Goal: Information Seeking & Learning: Compare options

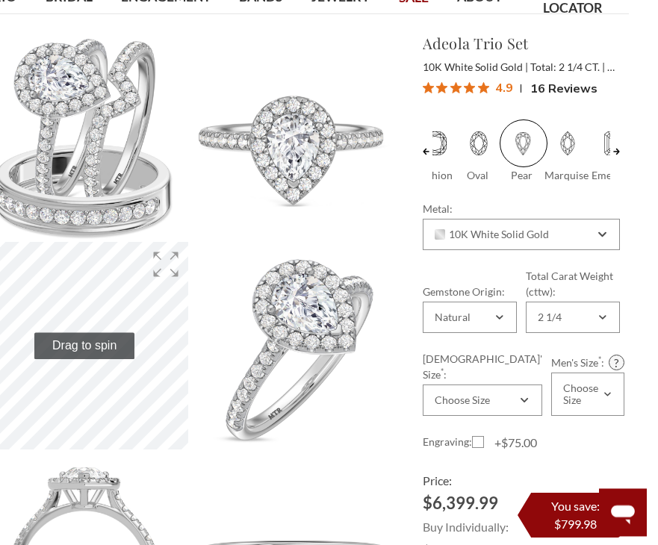
scroll to position [123, 27]
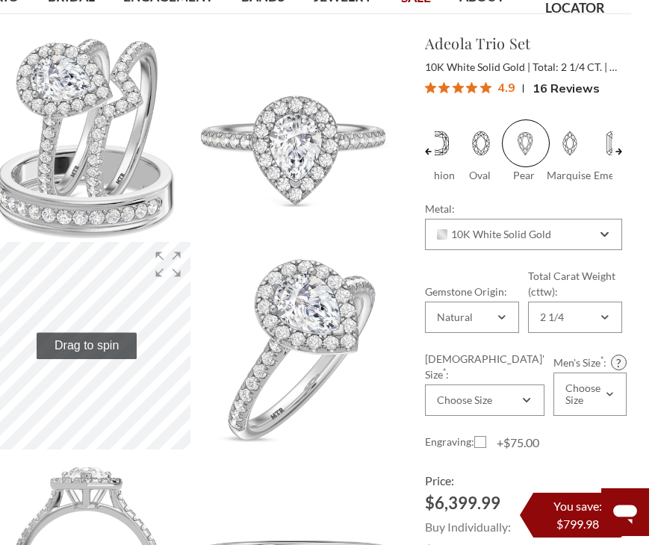
click at [621, 152] on link at bounding box center [619, 152] width 7 height 64
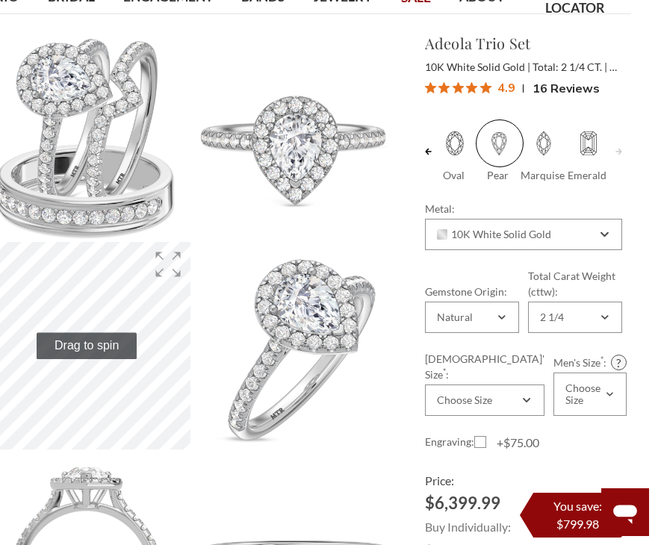
scroll to position [0, 85]
click at [421, 148] on div "Cushion Oval" at bounding box center [523, 544] width 221 height 848
click at [431, 155] on link at bounding box center [428, 152] width 7 height 64
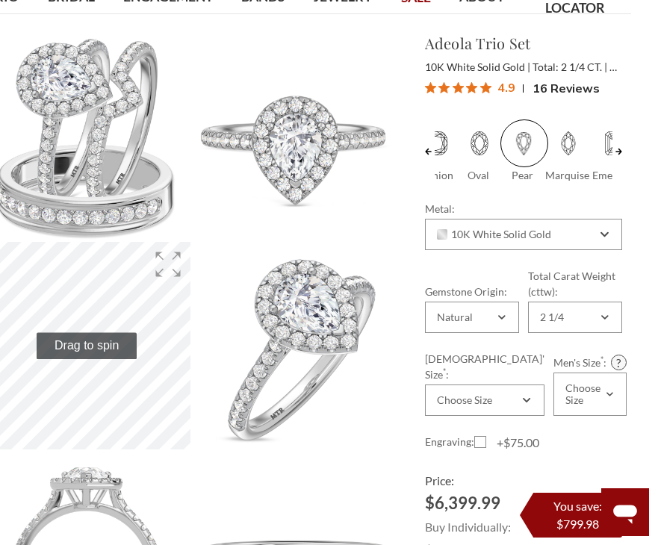
scroll to position [0, 22]
click at [436, 158] on span at bounding box center [437, 144] width 48 height 48
click at [420, 176] on input "Cushion" at bounding box center [419, 176] width 1 height 1
radio input "true"
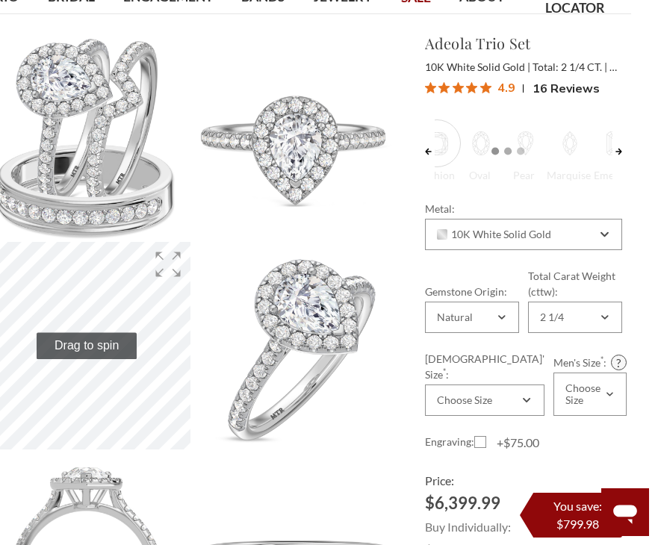
click at [430, 120] on link at bounding box center [428, 152] width 7 height 64
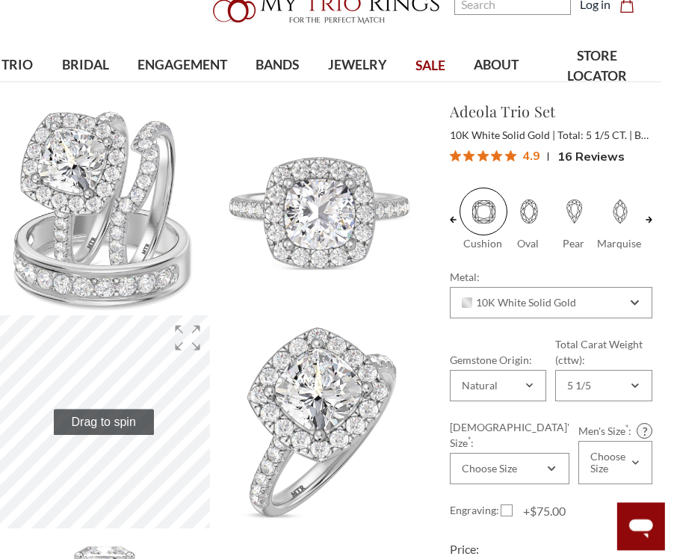
scroll to position [0, 19]
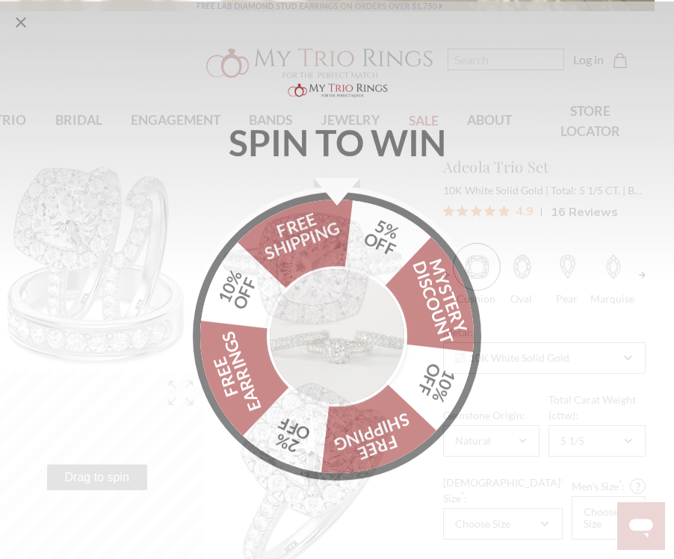
click at [25, 22] on icon "Close popup" at bounding box center [21, 21] width 18 height 18
select select "US"
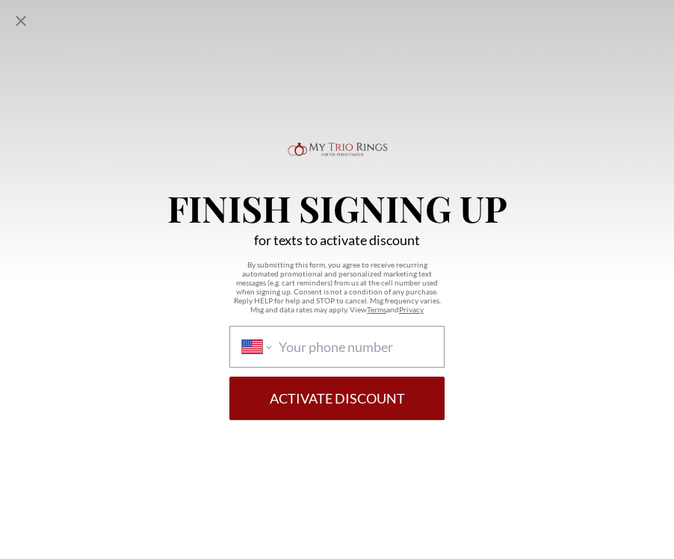
click at [17, 20] on icon "Close popup" at bounding box center [21, 21] width 18 height 18
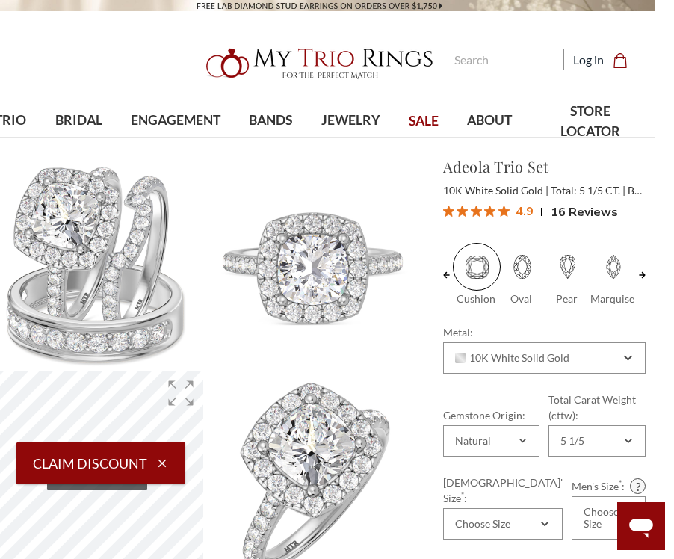
scroll to position [0, 0]
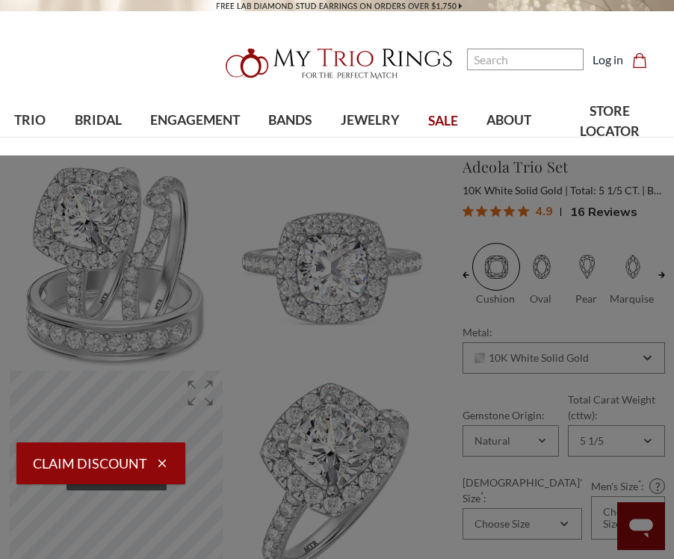
click at [34, 127] on span "TRIO" at bounding box center [29, 120] width 31 height 19
select select "US"
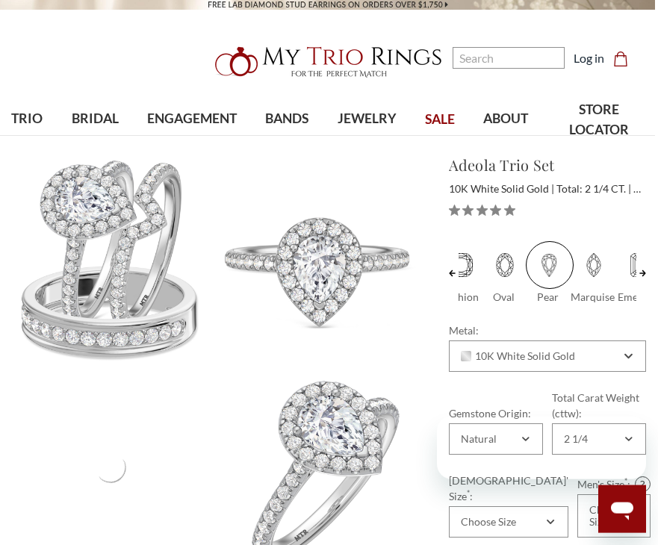
select select "US"
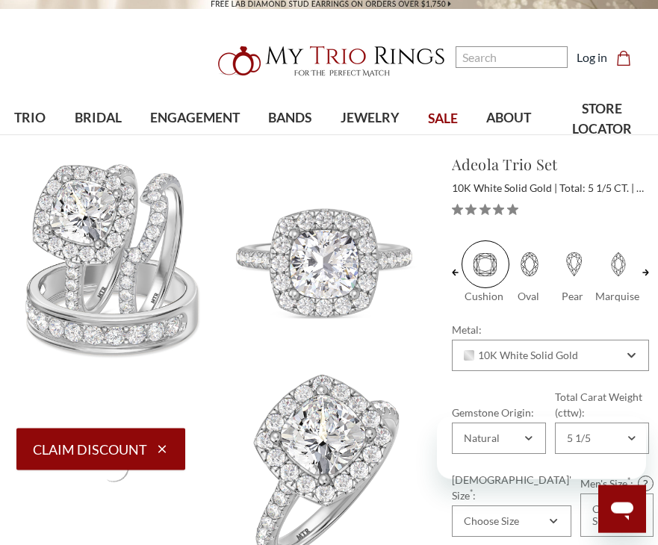
select select "US"
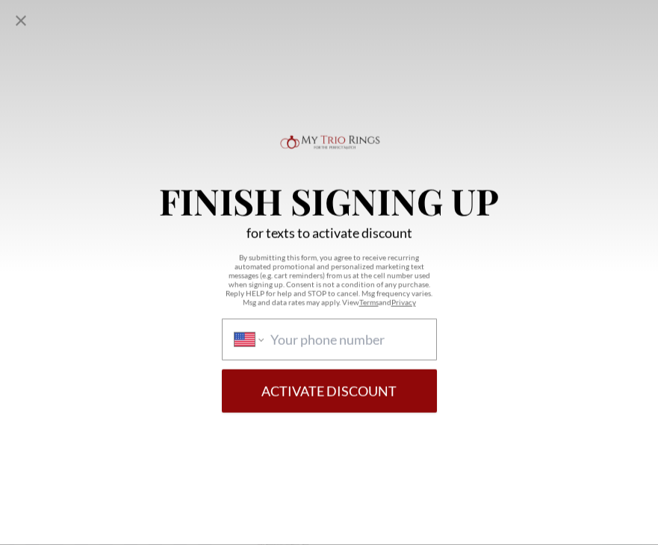
click at [18, 13] on icon "Close popup" at bounding box center [21, 21] width 18 height 18
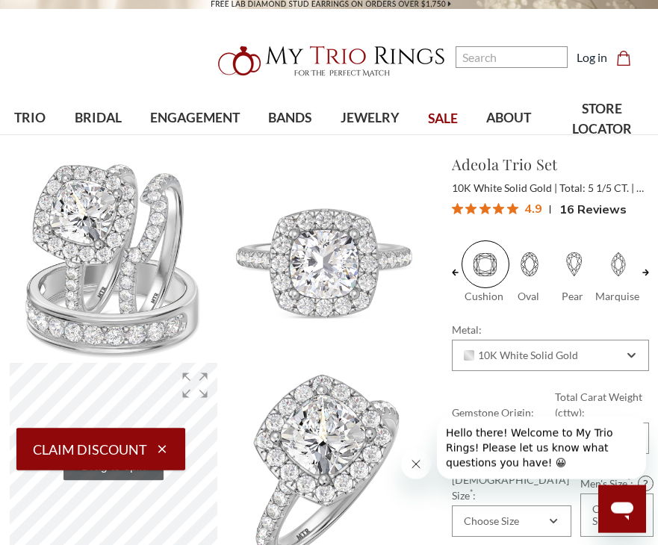
click at [32, 123] on span "TRIO" at bounding box center [29, 117] width 31 height 19
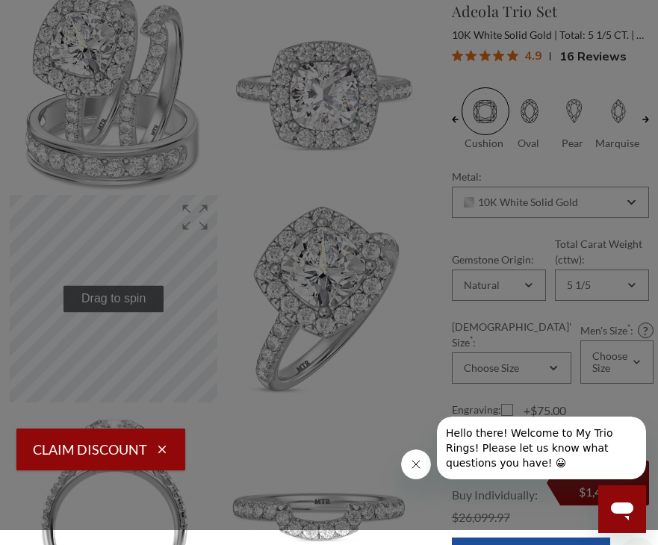
click at [113, 55] on span "Natural Diamonds" at bounding box center [113, 58] width 117 height 18
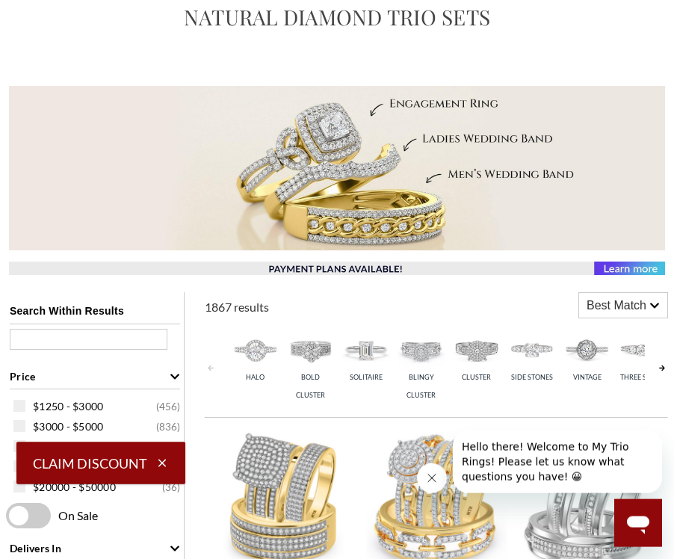
scroll to position [188, 0]
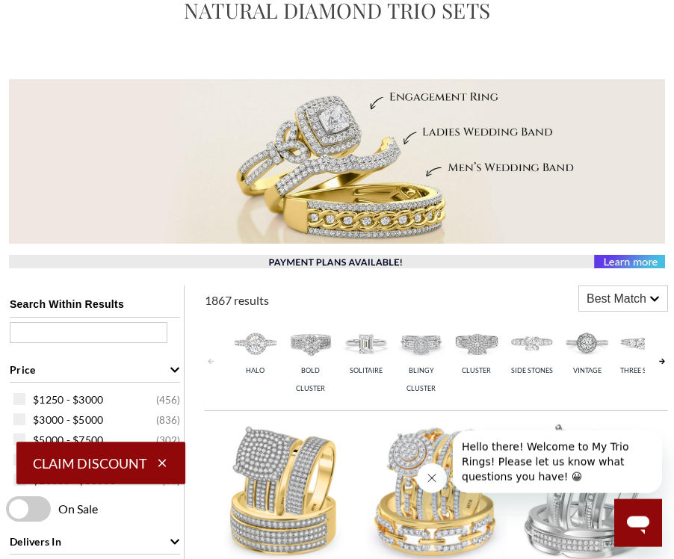
click at [658, 363] on link at bounding box center [662, 360] width 12 height 91
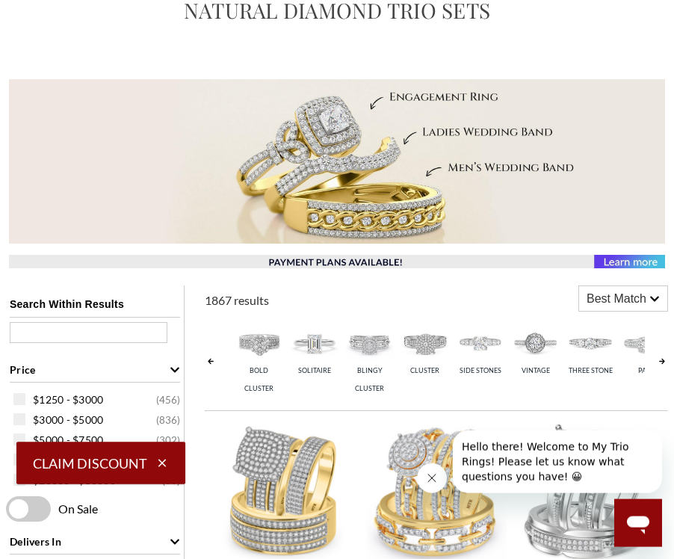
scroll to position [0, 55]
click at [658, 361] on link at bounding box center [662, 360] width 12 height 91
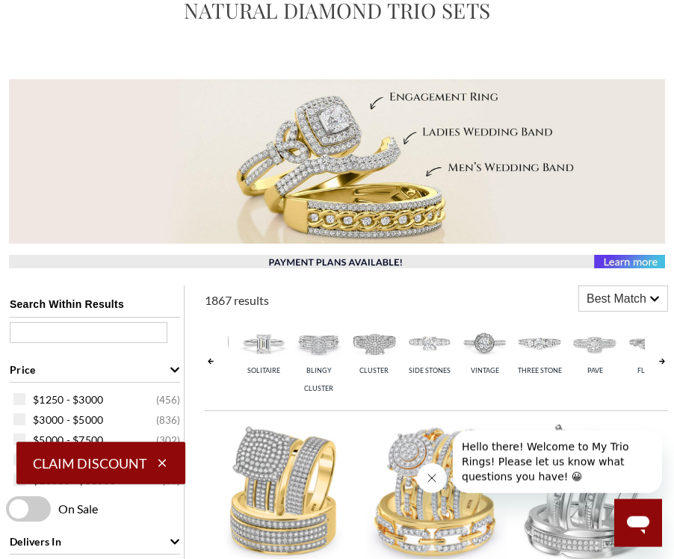
scroll to position [0, 111]
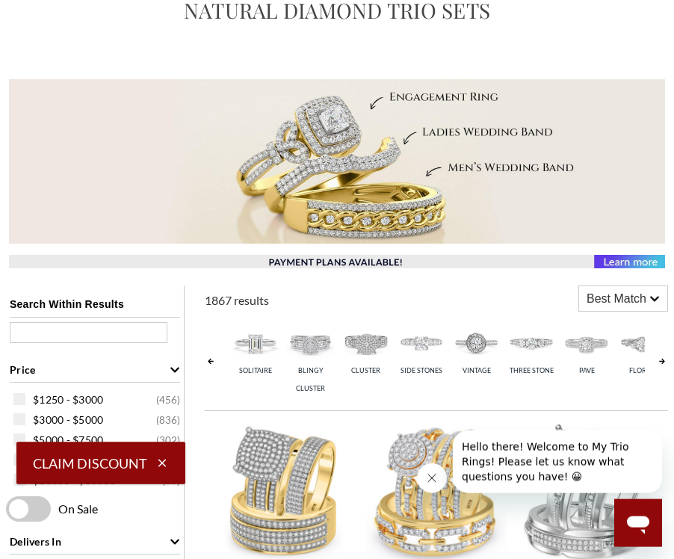
click at [211, 359] on link at bounding box center [211, 360] width 12 height 91
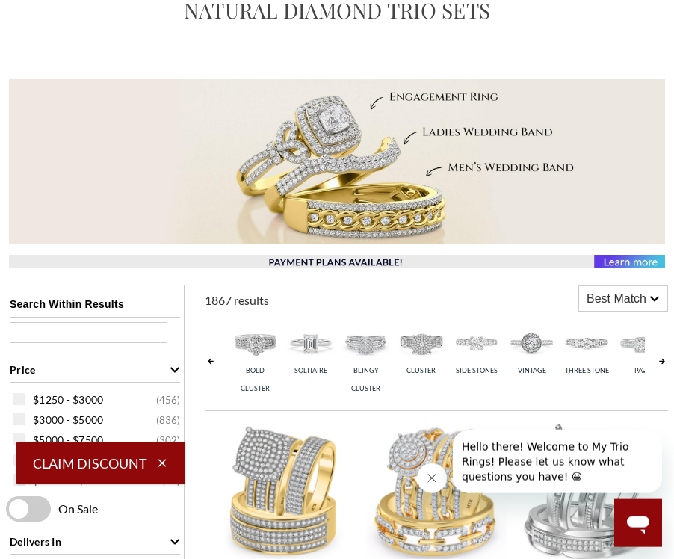
click at [216, 354] on link at bounding box center [211, 360] width 12 height 91
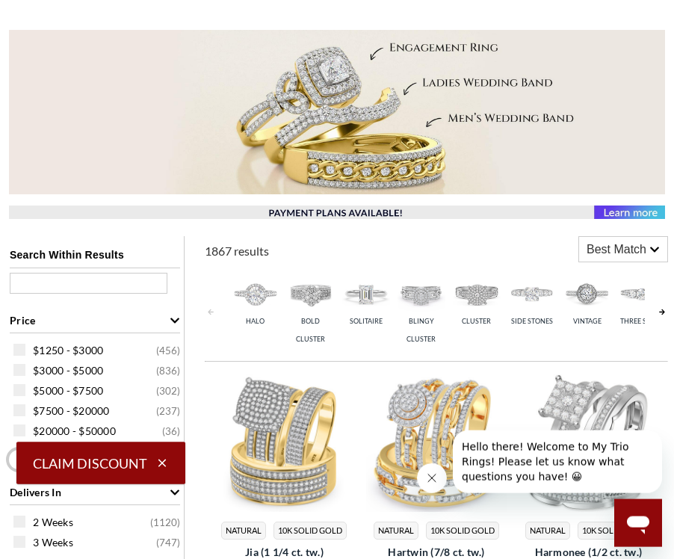
scroll to position [238, 0]
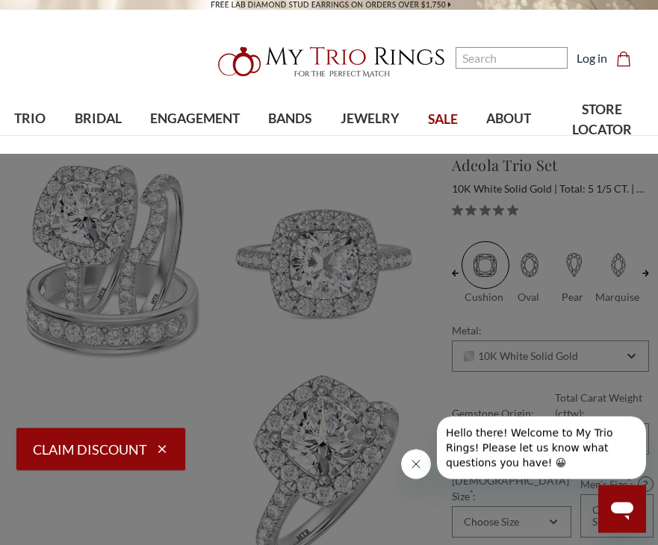
click at [25, 117] on span "TRIO" at bounding box center [29, 118] width 31 height 19
click at [90, 214] on link "Natural Diamonds" at bounding box center [93, 226] width 158 height 30
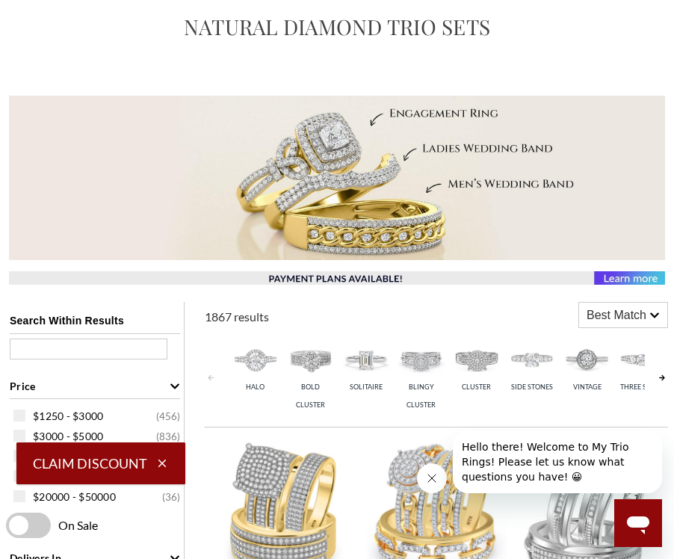
click at [530, 364] on img at bounding box center [532, 359] width 48 height 48
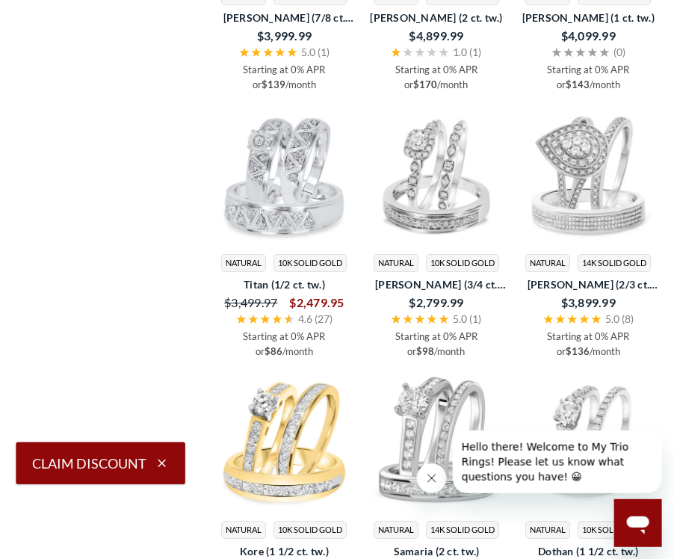
scroll to position [2139, 1]
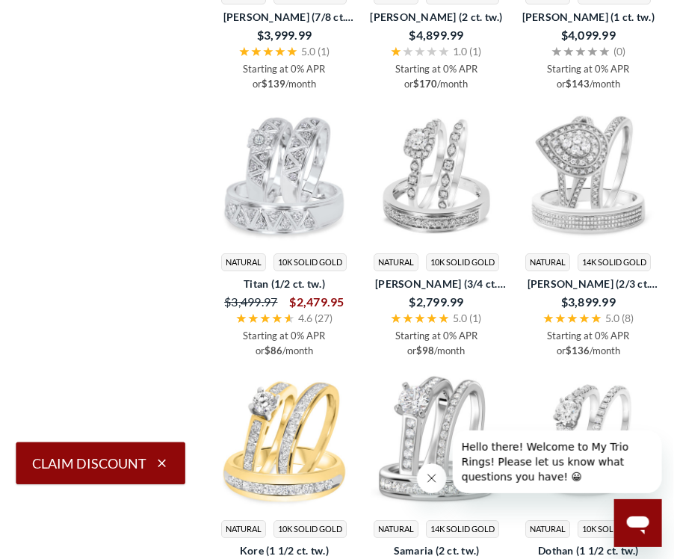
click at [437, 140] on img at bounding box center [436, 173] width 140 height 140
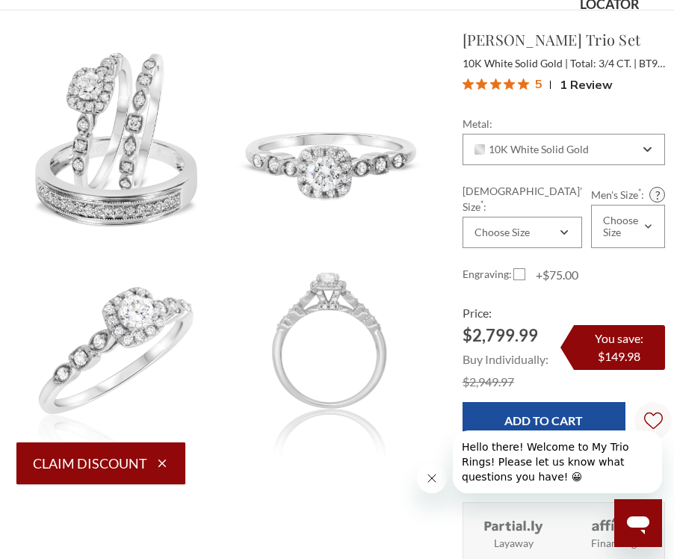
scroll to position [128, 0]
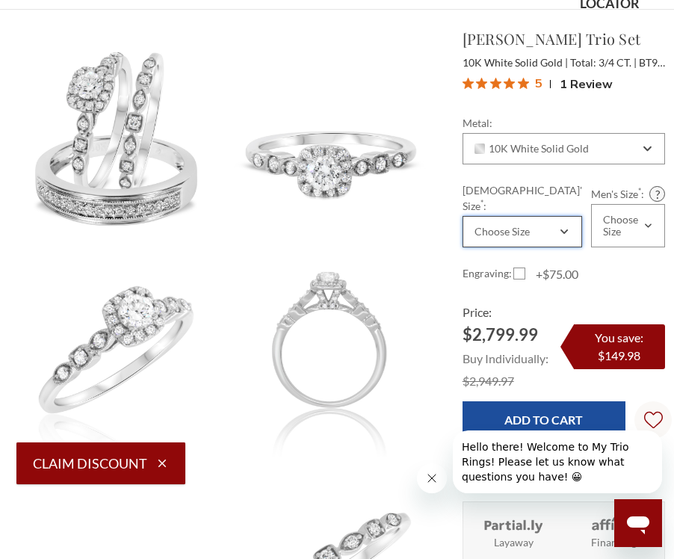
click at [529, 226] on div "Choose Size" at bounding box center [501, 232] width 55 height 12
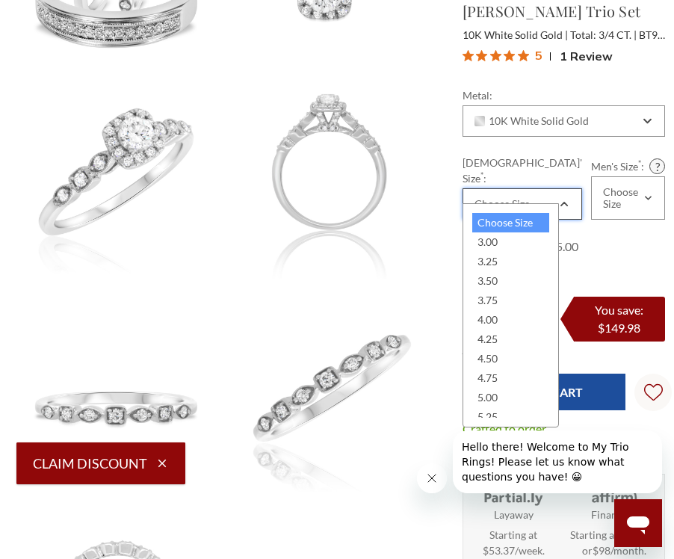
scroll to position [0, 0]
click at [412, 94] on img at bounding box center [330, 171] width 213 height 213
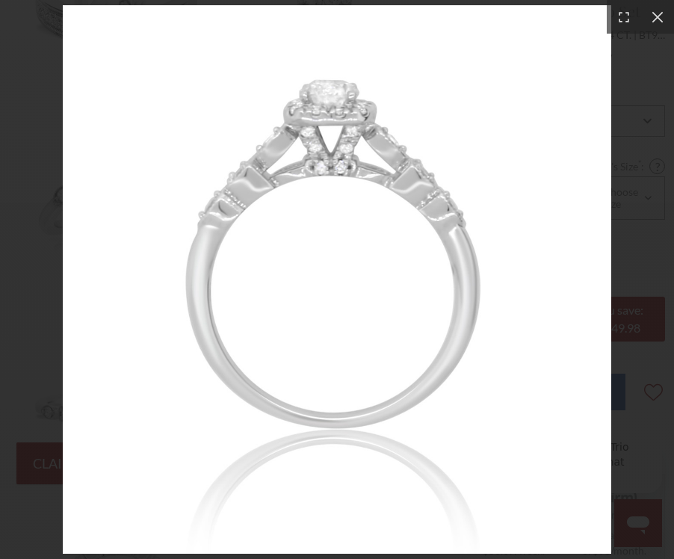
click at [658, 13] on div at bounding box center [657, 17] width 34 height 34
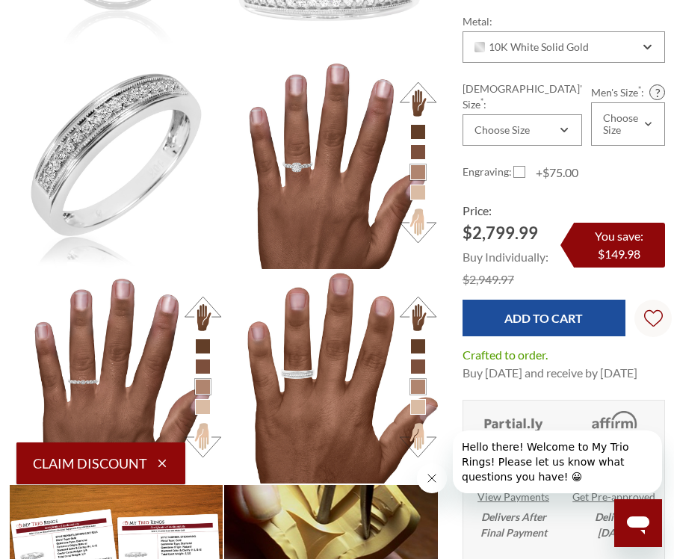
scroll to position [1, 1]
click at [439, 477] on button "Close message from company" at bounding box center [432, 478] width 30 height 30
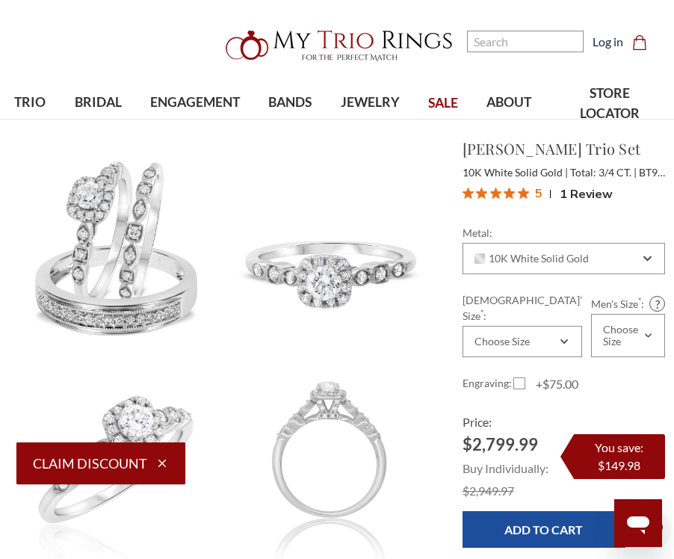
scroll to position [0, 0]
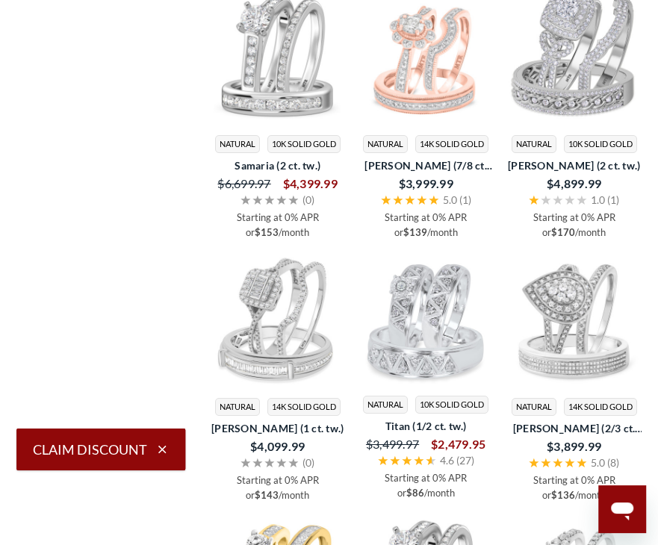
scroll to position [1952, 7]
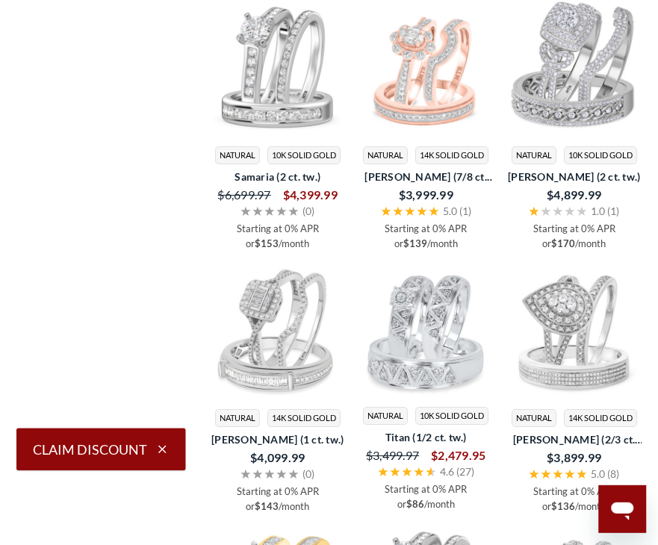
click at [286, 60] on img at bounding box center [277, 69] width 136 height 136
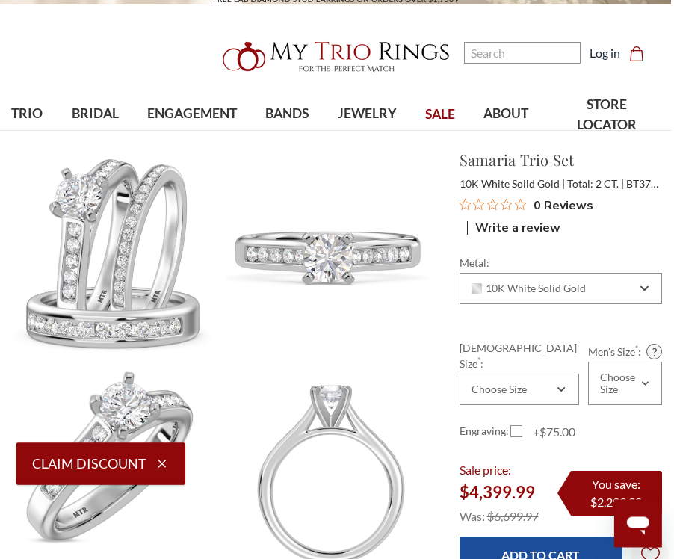
scroll to position [0, 13]
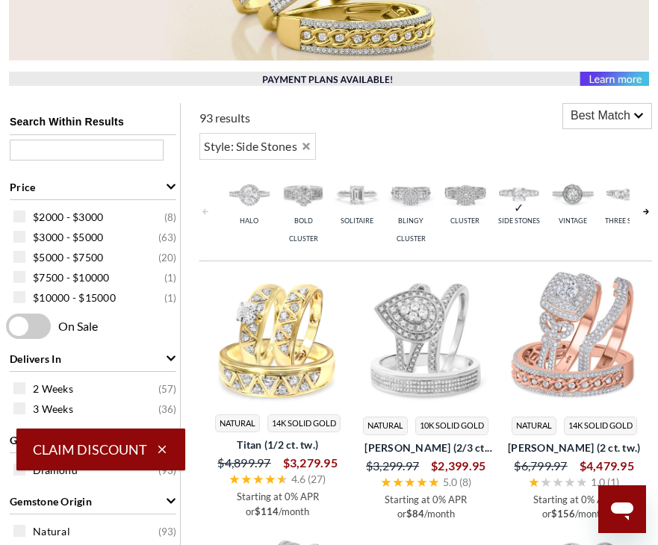
click at [366, 198] on img at bounding box center [357, 194] width 46 height 46
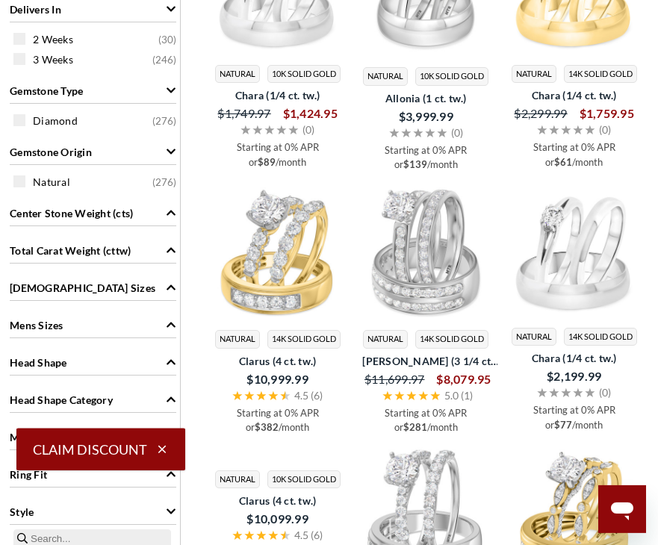
scroll to position [718, 0]
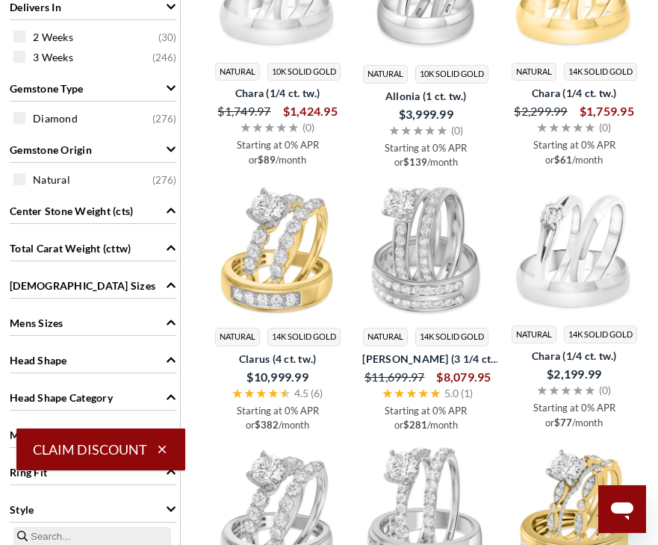
click at [443, 267] on img at bounding box center [426, 250] width 136 height 136
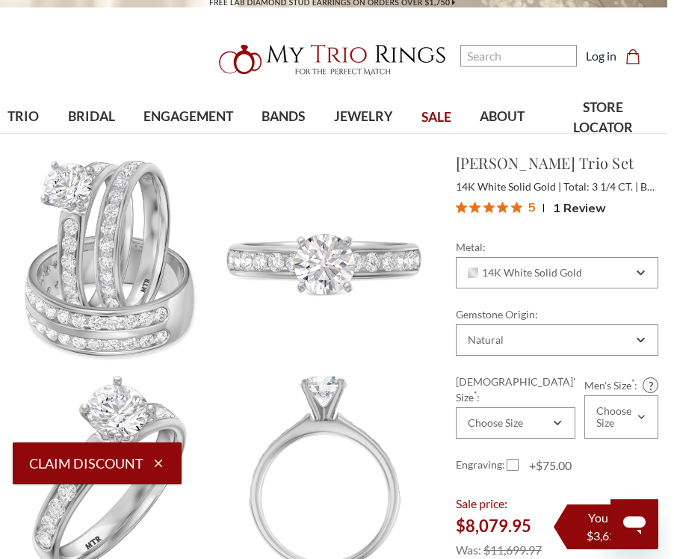
scroll to position [4, 16]
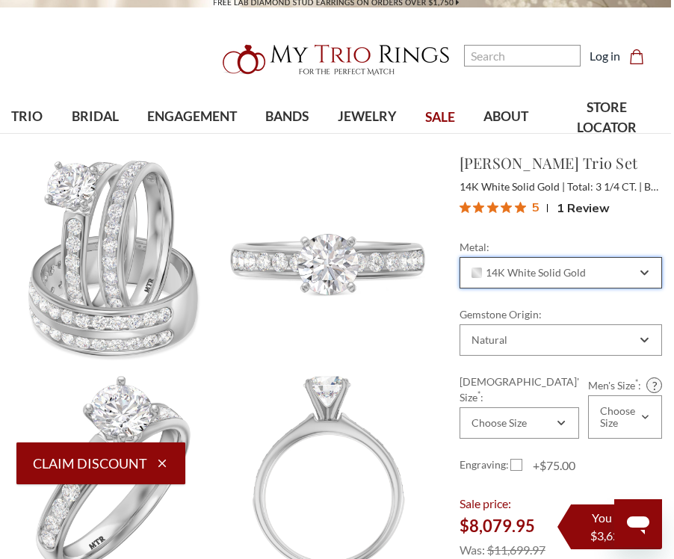
click at [607, 283] on div "14K White Solid Gold" at bounding box center [561, 272] width 202 height 31
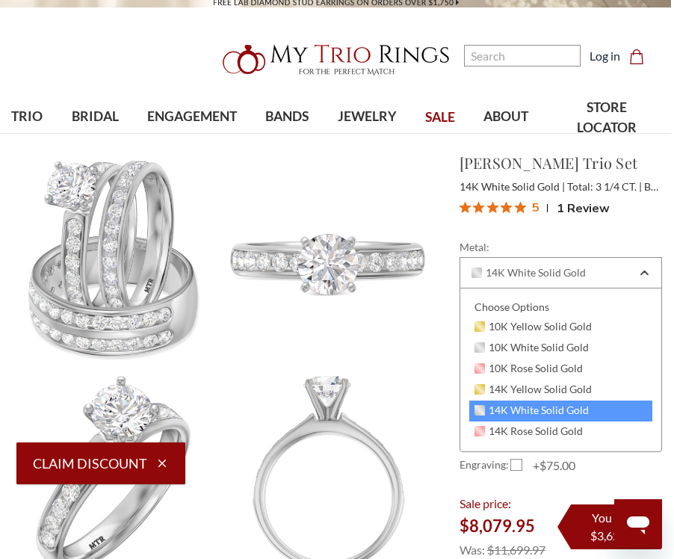
click at [564, 344] on span "10K White Solid Gold" at bounding box center [531, 347] width 115 height 12
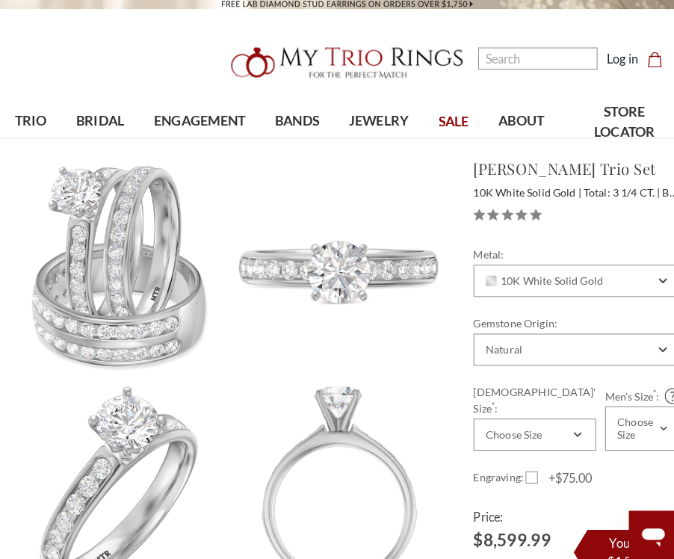
scroll to position [4, 0]
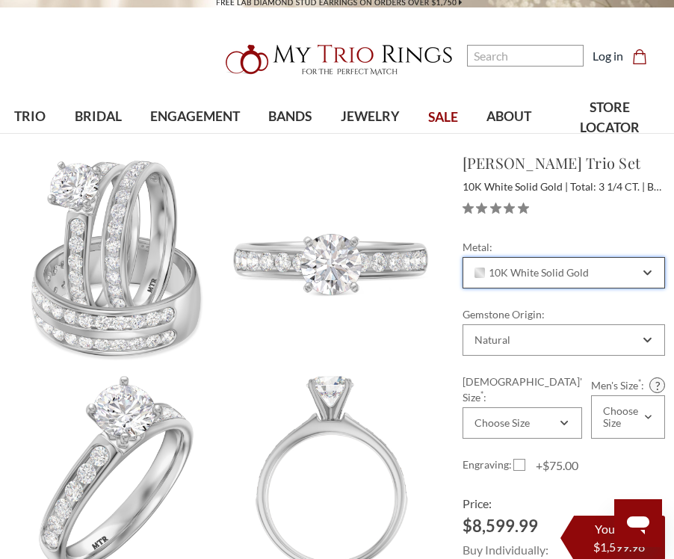
click at [615, 286] on div "10K White Solid Gold" at bounding box center [563, 272] width 202 height 31
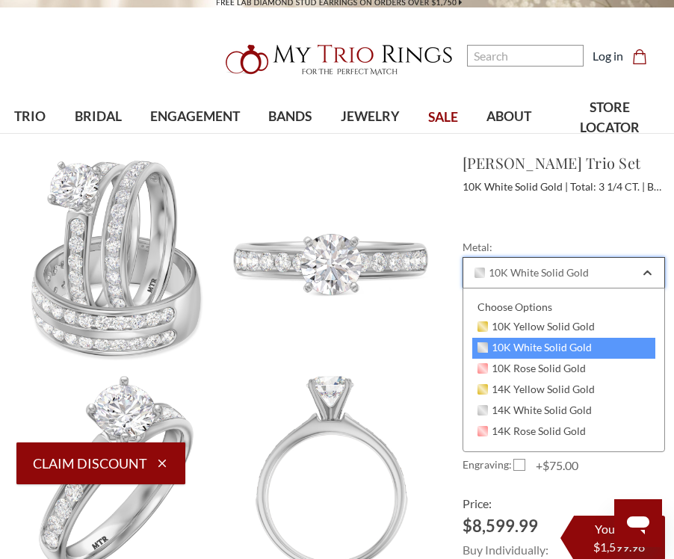
scroll to position [0, 0]
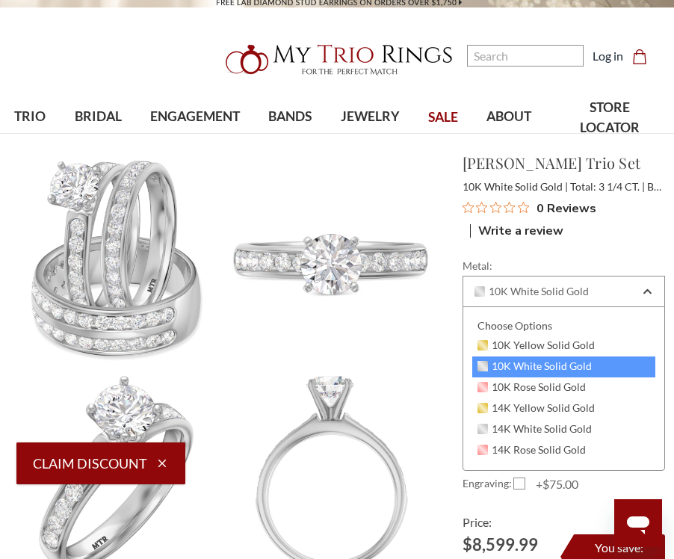
click at [407, 359] on img at bounding box center [330, 258] width 213 height 213
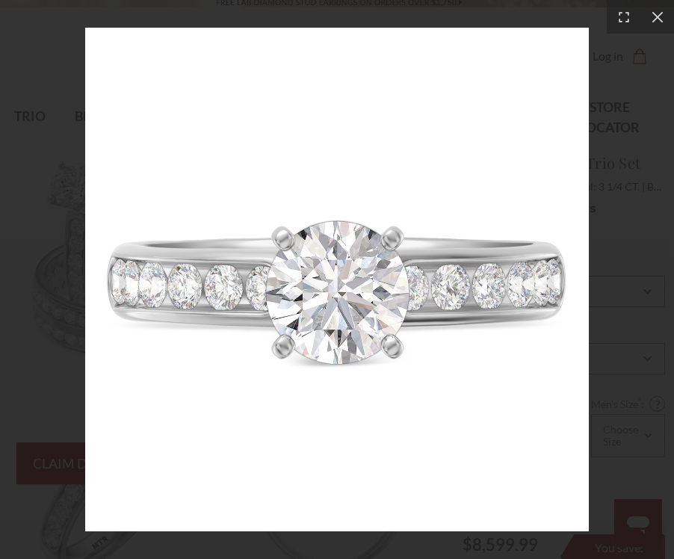
click at [621, 173] on div at bounding box center [337, 279] width 674 height 559
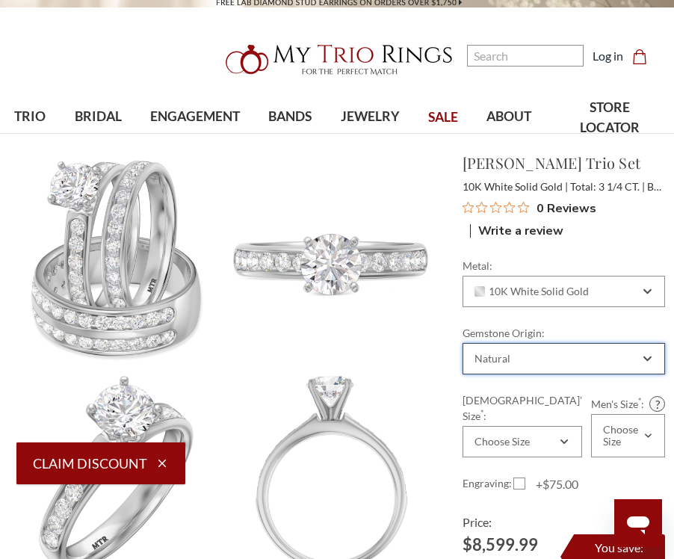
click at [556, 352] on div "Natural" at bounding box center [563, 358] width 202 height 31
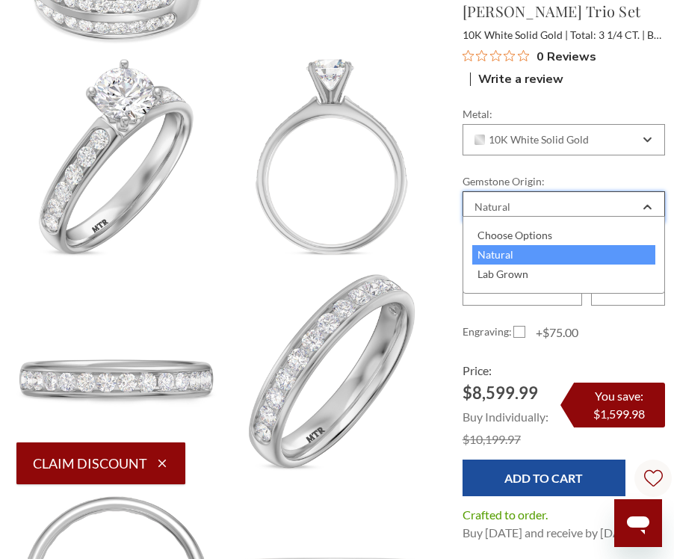
scroll to position [322, 0]
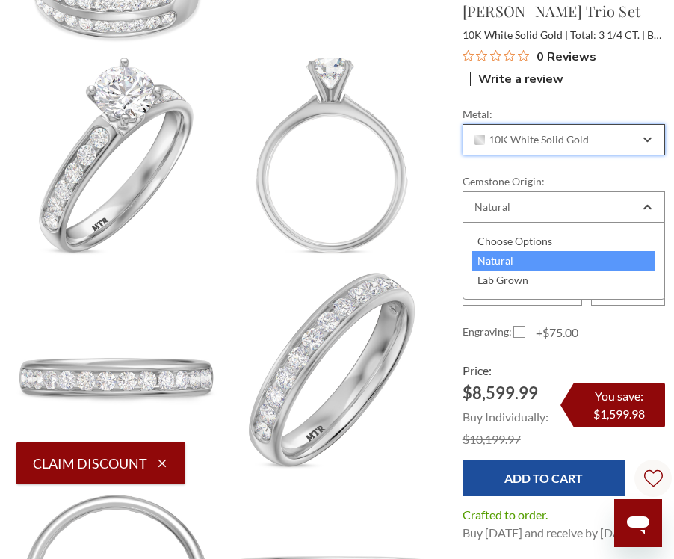
click at [584, 138] on span "10K White Solid Gold" at bounding box center [531, 140] width 115 height 12
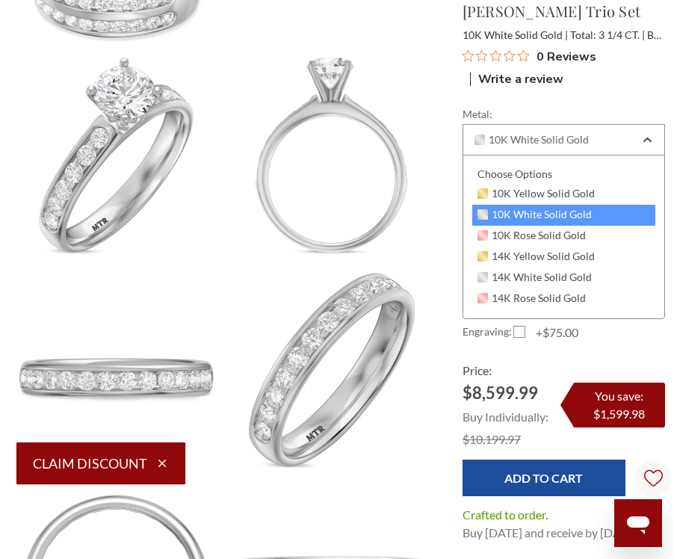
click at [553, 277] on span "14K White Solid Gold" at bounding box center [534, 277] width 115 height 12
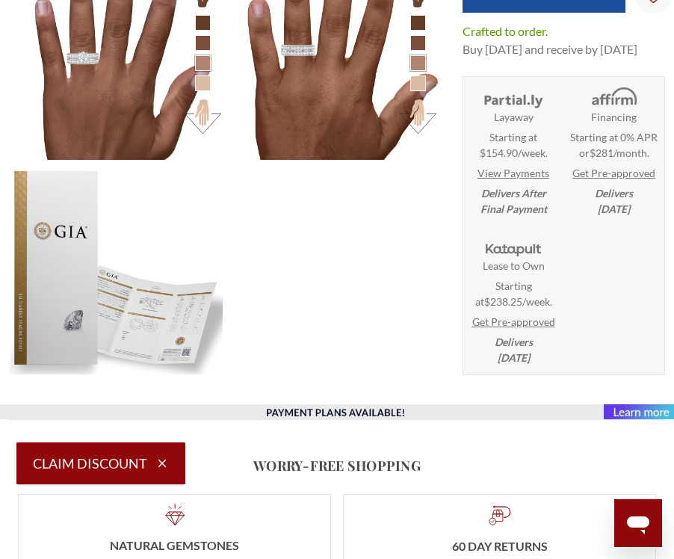
scroll to position [1286, 0]
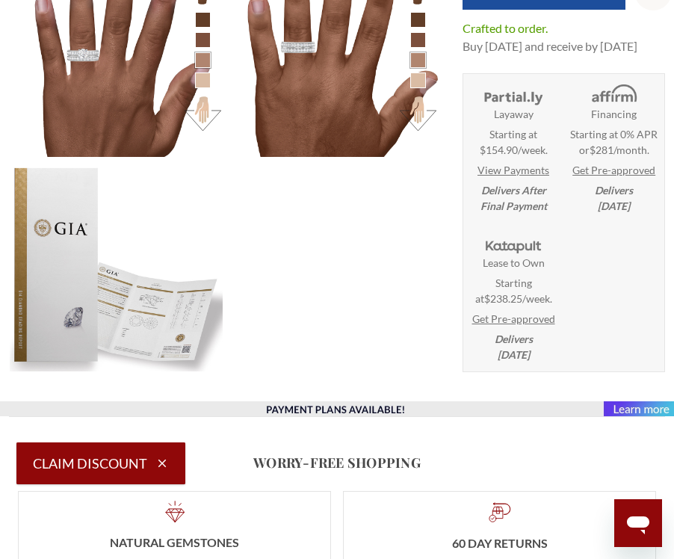
click at [134, 316] on img at bounding box center [116, 264] width 213 height 213
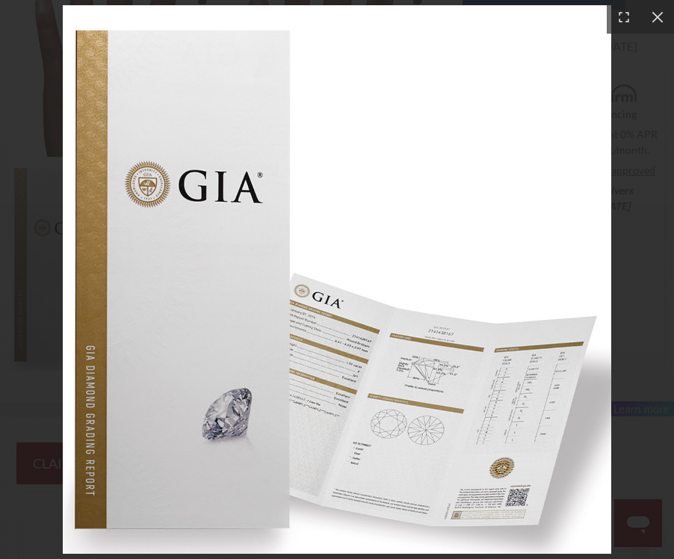
click at [654, 10] on icon at bounding box center [657, 17] width 15 height 15
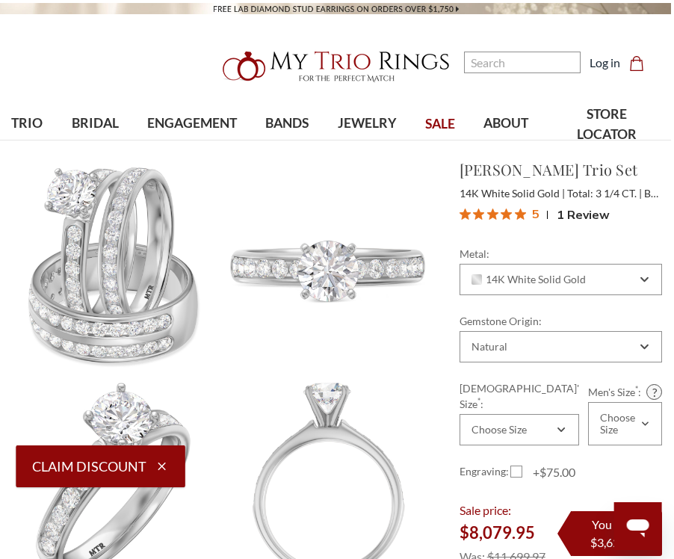
scroll to position [0, 10]
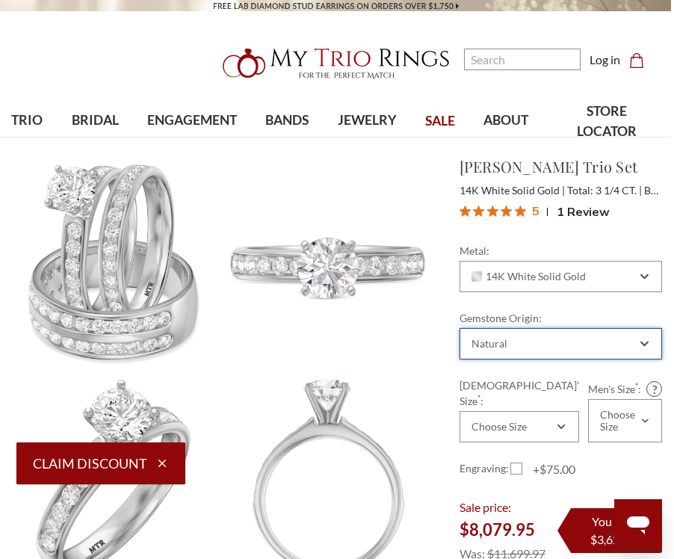
click at [640, 341] on icon "Combobox" at bounding box center [644, 343] width 8 height 9
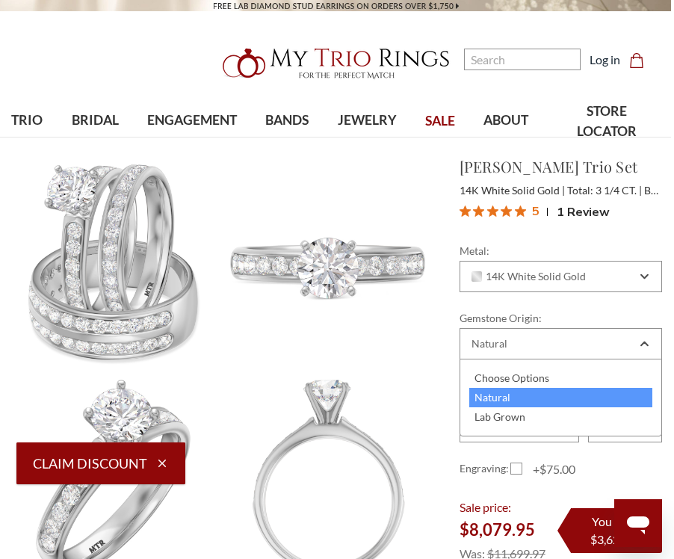
click at [497, 412] on div "Lab Grown" at bounding box center [560, 416] width 183 height 19
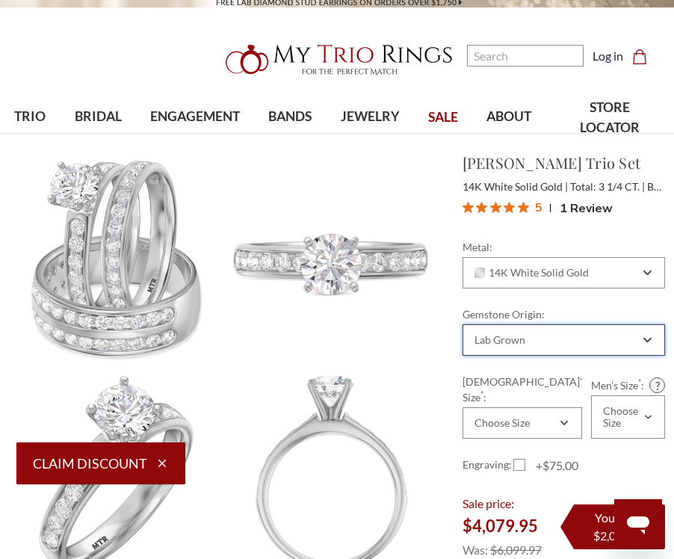
click at [578, 340] on div "Lab Grown" at bounding box center [555, 340] width 167 height 12
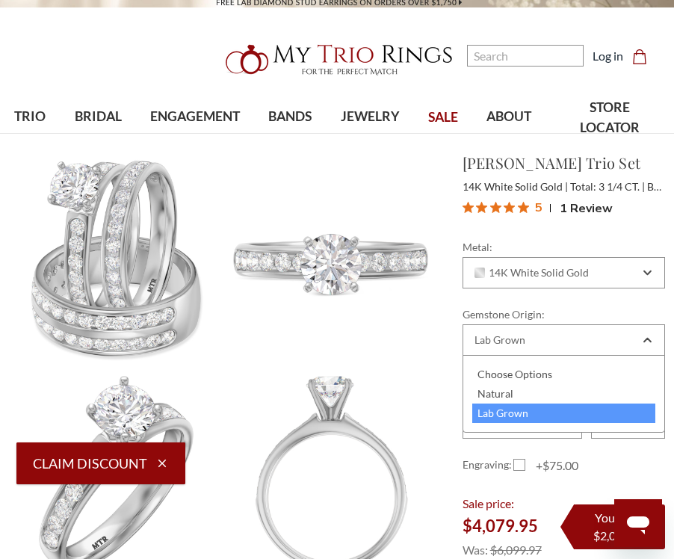
click at [510, 389] on div "Natural" at bounding box center [563, 393] width 183 height 19
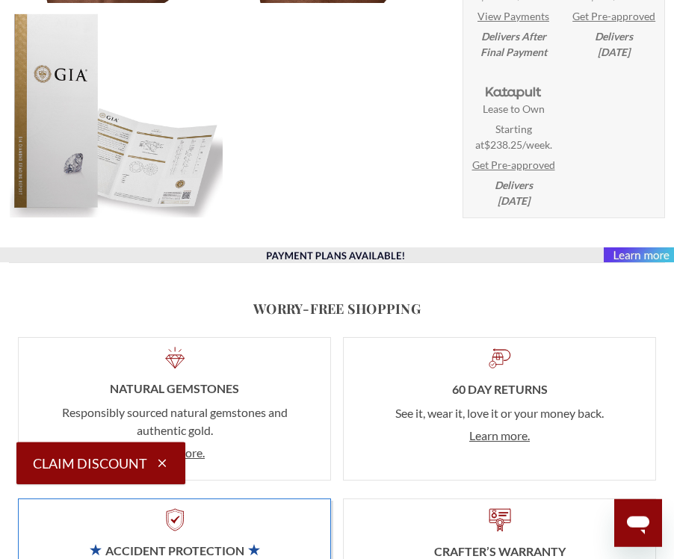
scroll to position [1449, 0]
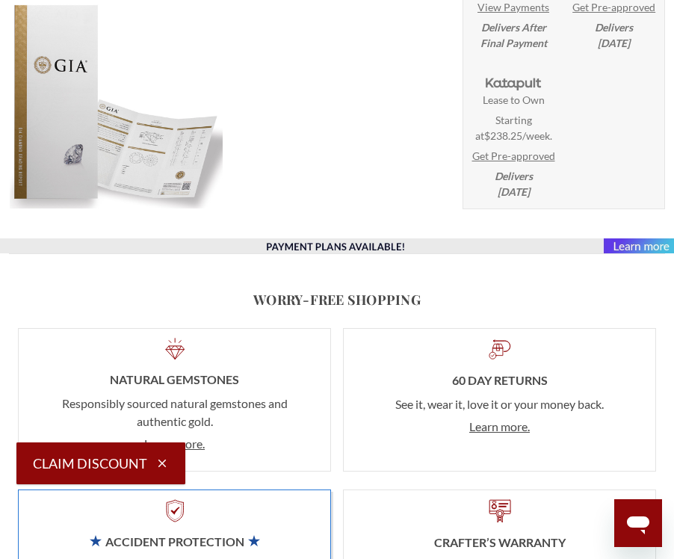
click at [493, 433] on link "Learn more." at bounding box center [499, 426] width 61 height 14
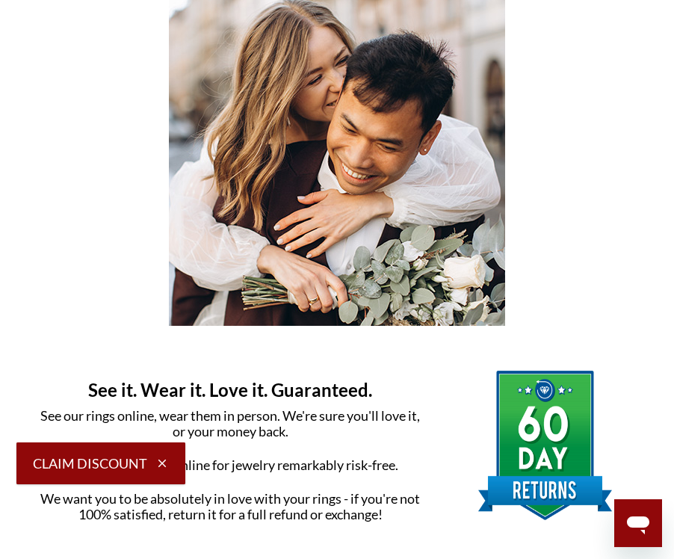
scroll to position [167, 0]
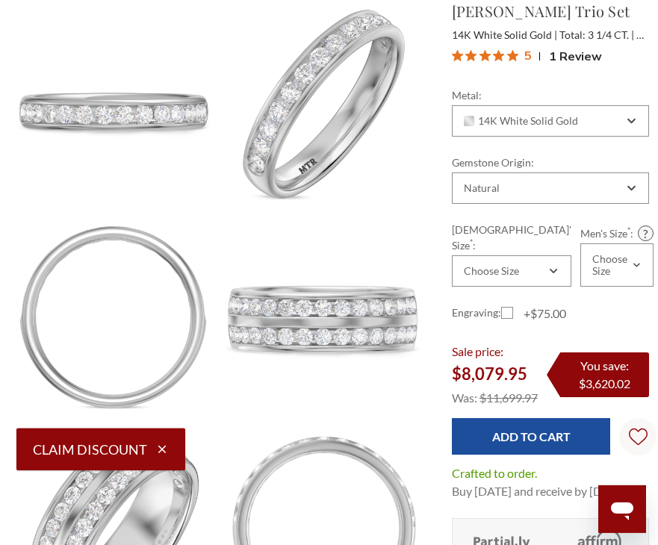
scroll to position [575, 0]
click at [525, 124] on span "14K White Solid Gold" at bounding box center [521, 121] width 115 height 12
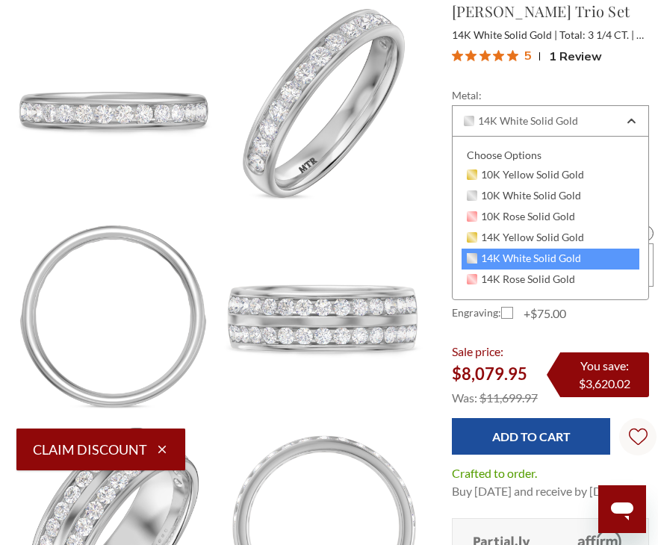
click at [523, 200] on span "10K White Solid Gold" at bounding box center [524, 196] width 115 height 12
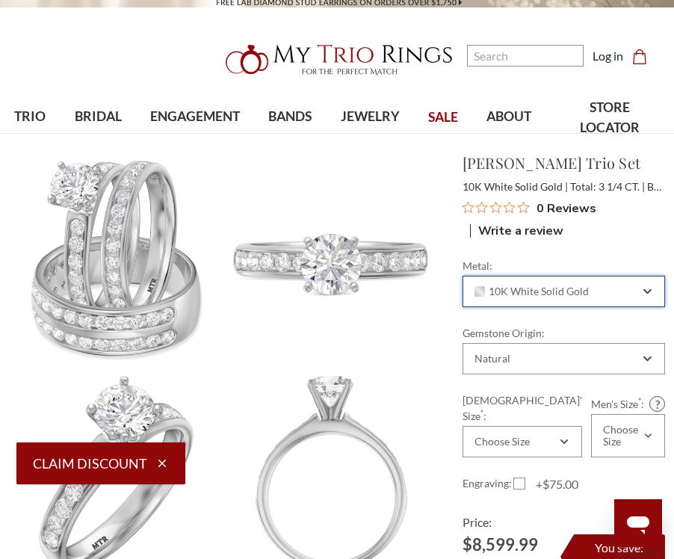
click at [542, 294] on span "10K White Solid Gold" at bounding box center [531, 291] width 115 height 12
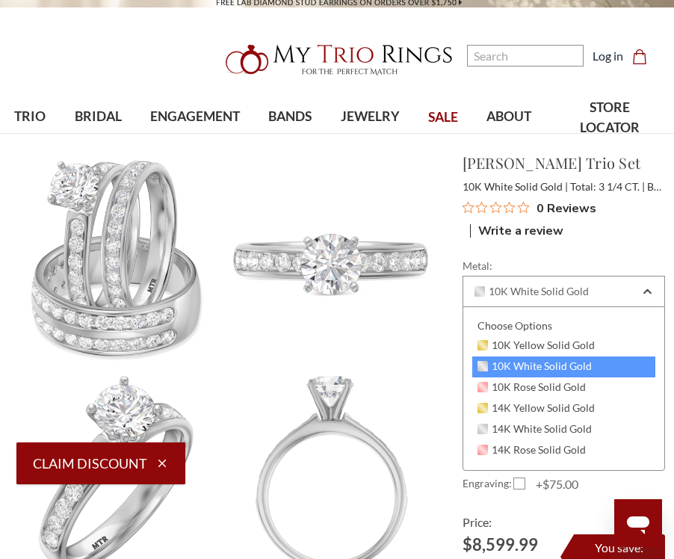
click at [526, 427] on span "14K White Solid Gold" at bounding box center [534, 429] width 115 height 12
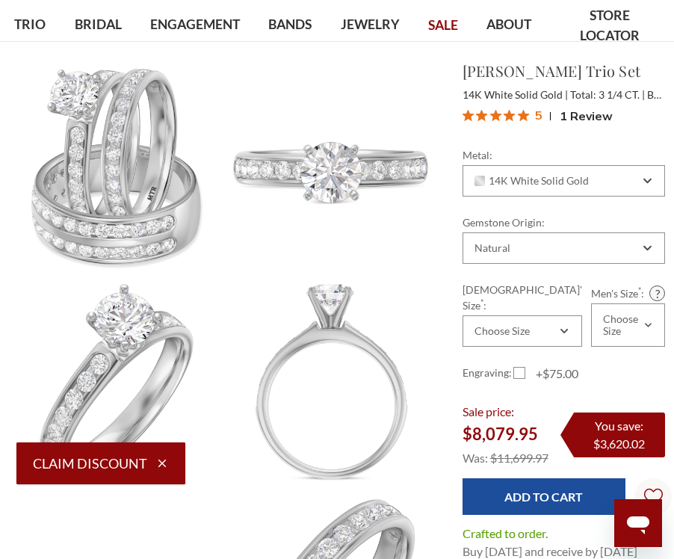
scroll to position [98, 0]
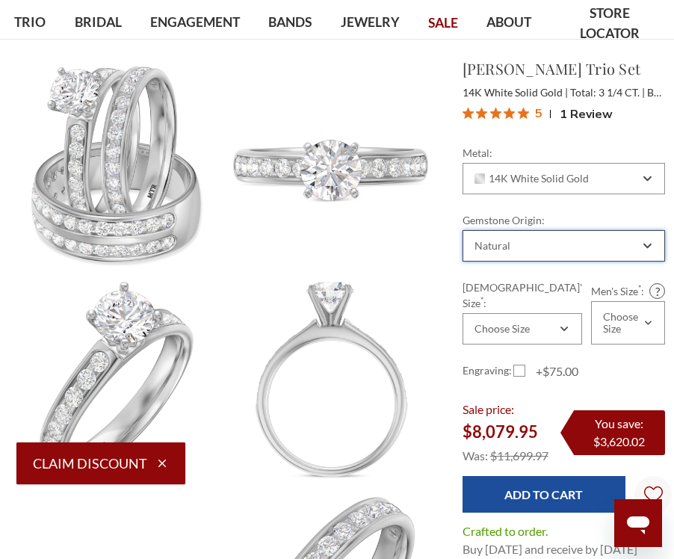
click at [547, 250] on div "Natural" at bounding box center [555, 246] width 167 height 12
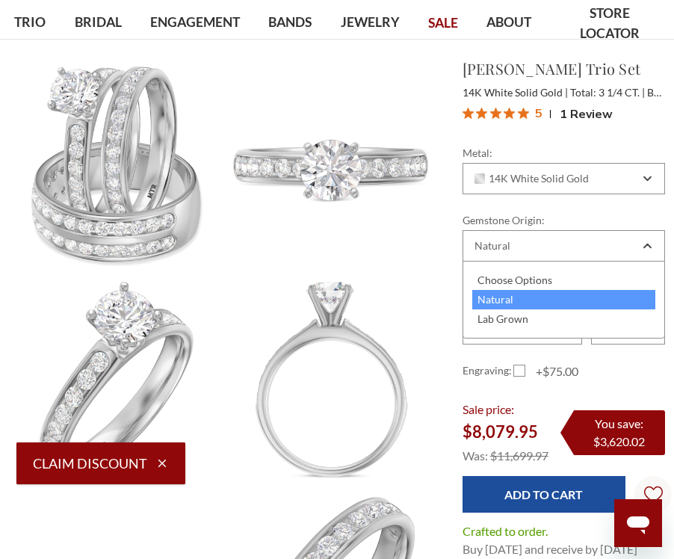
click at [523, 328] on div "Lab Grown" at bounding box center [563, 318] width 183 height 19
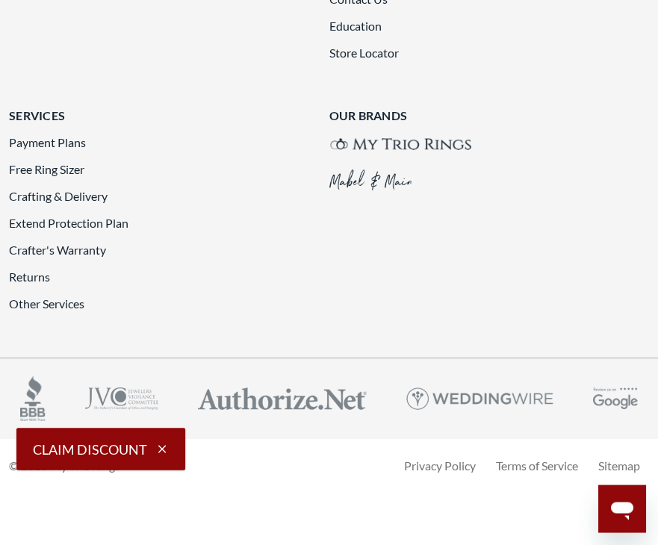
scroll to position [2981, 2]
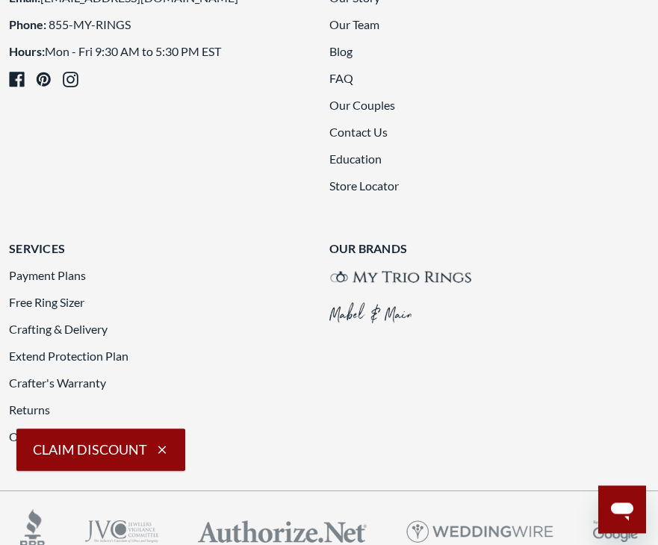
scroll to position [2859, 0]
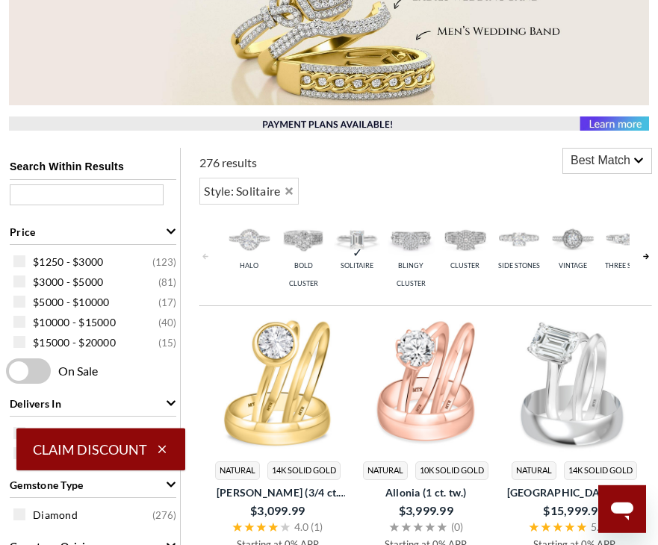
scroll to position [322, 0]
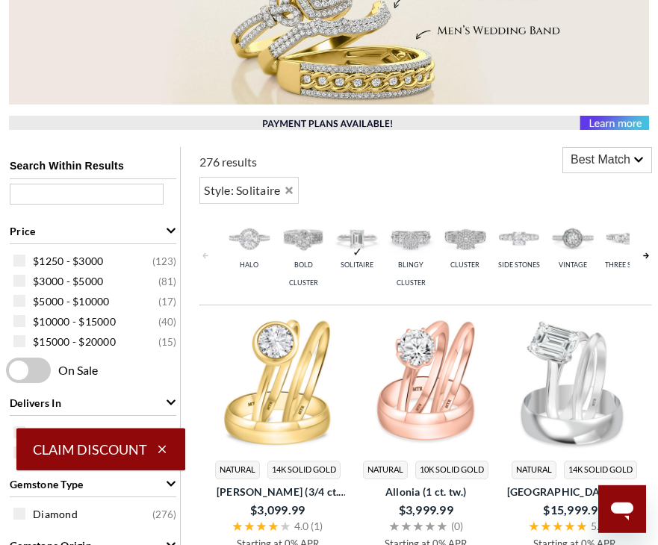
click at [587, 245] on img at bounding box center [573, 238] width 46 height 46
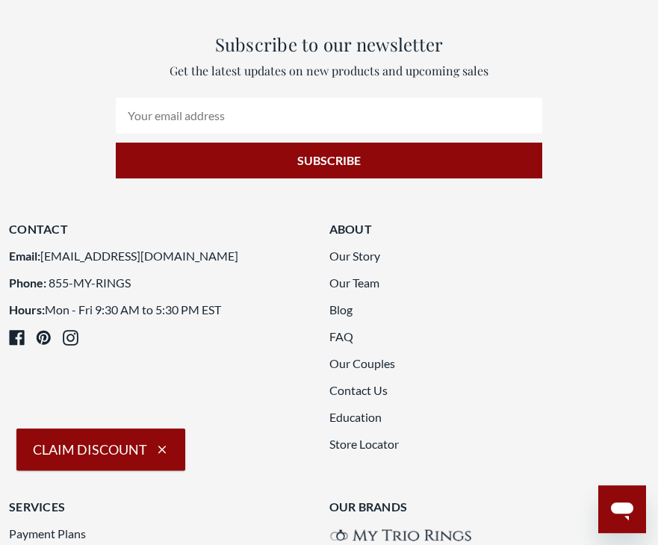
scroll to position [2544, 0]
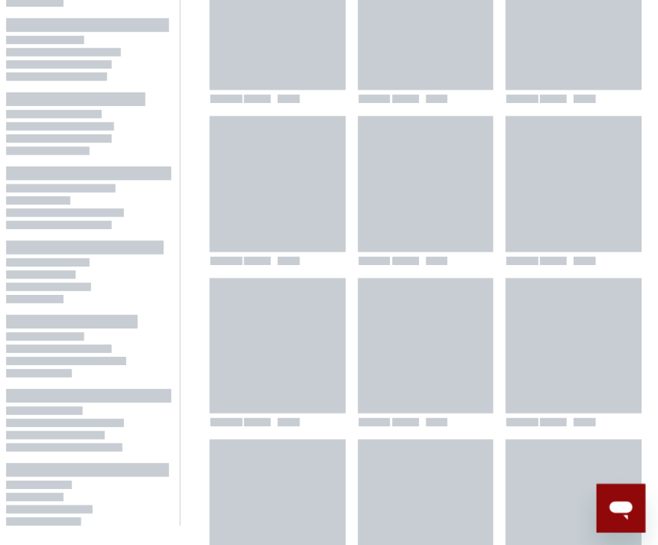
scroll to position [1028, 0]
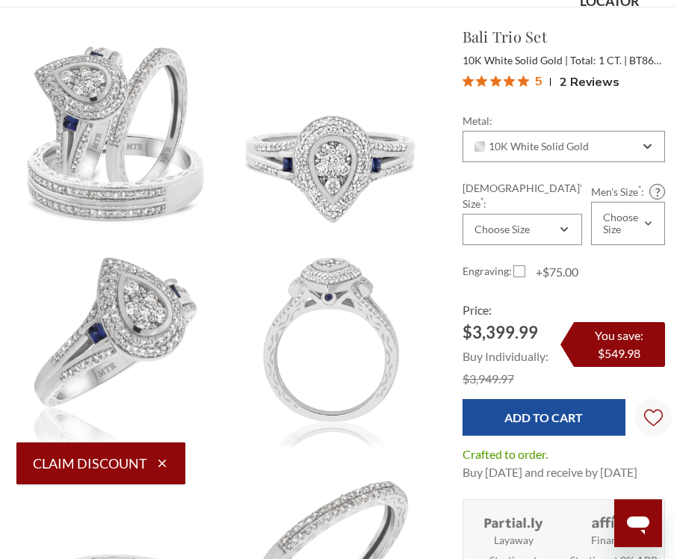
scroll to position [102, 0]
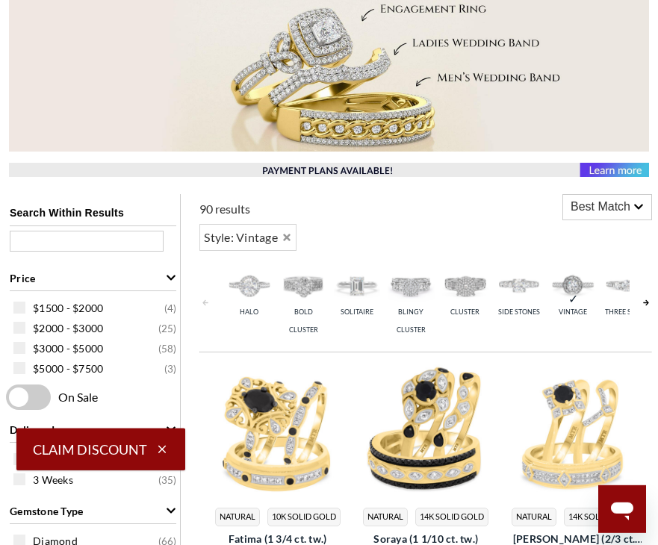
click at [642, 292] on link at bounding box center [646, 304] width 12 height 90
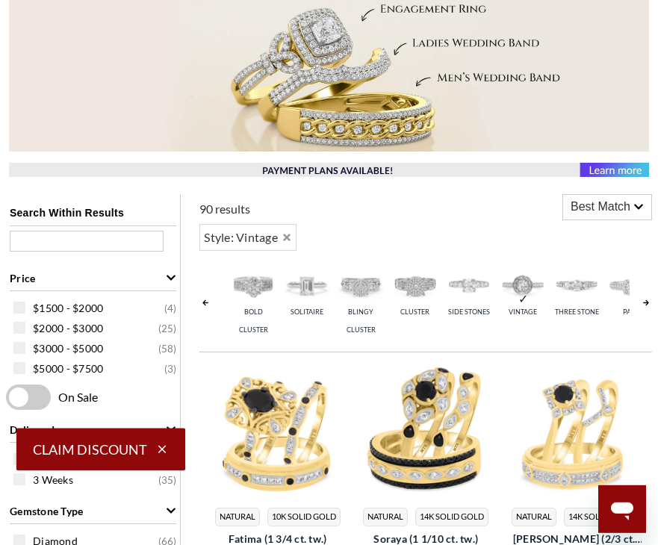
scroll to position [0, 54]
click at [642, 296] on link at bounding box center [646, 304] width 12 height 90
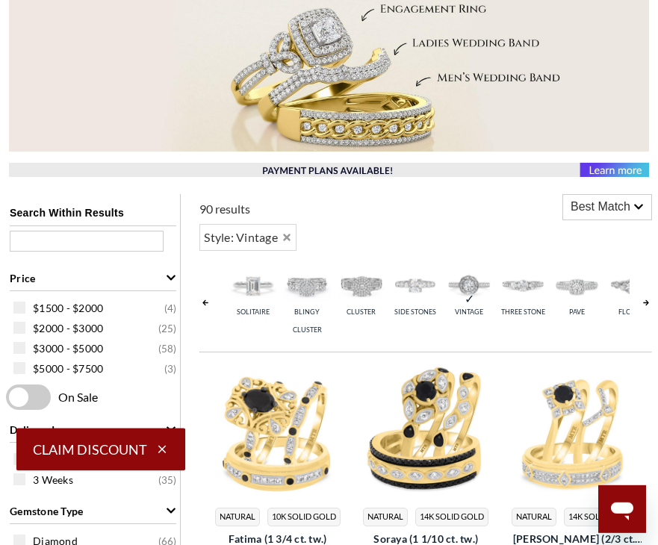
scroll to position [0, 108]
click at [566, 291] on img at bounding box center [573, 285] width 46 height 46
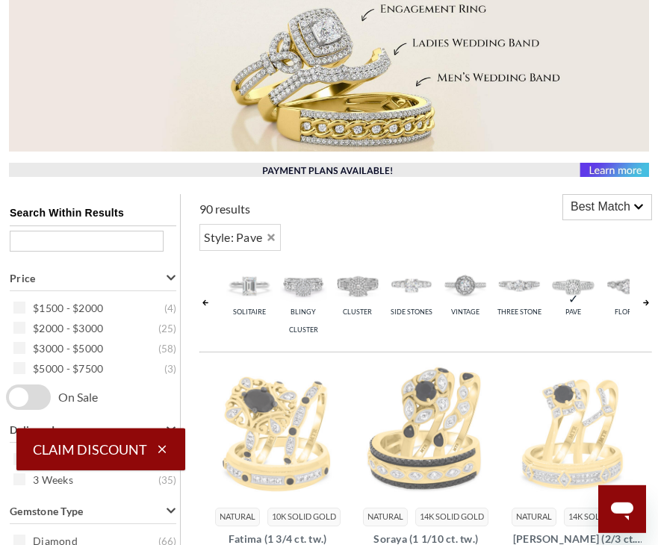
scroll to position [468, 0]
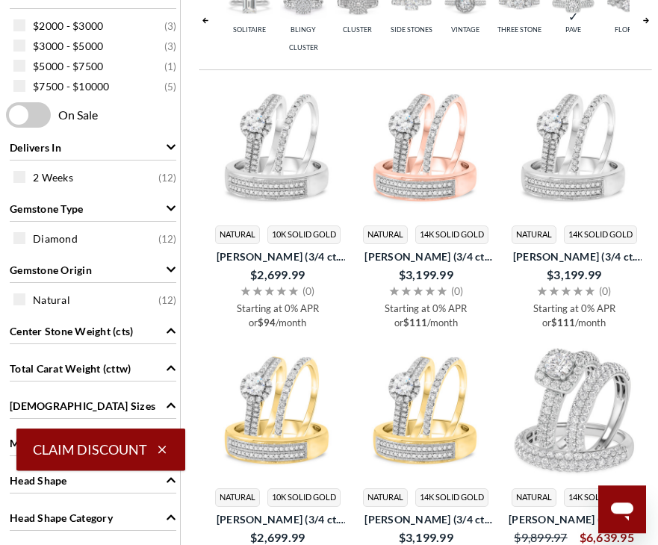
scroll to position [556, 0]
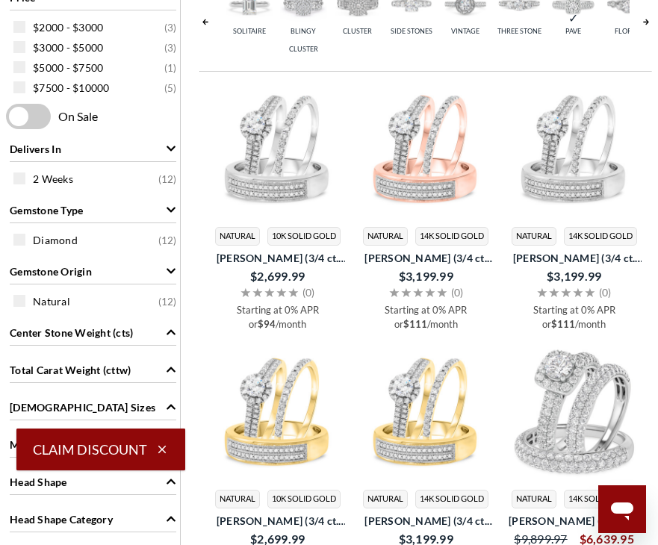
click at [280, 264] on span "[PERSON_NAME] (3/4 ct. tw.)" at bounding box center [277, 258] width 134 height 16
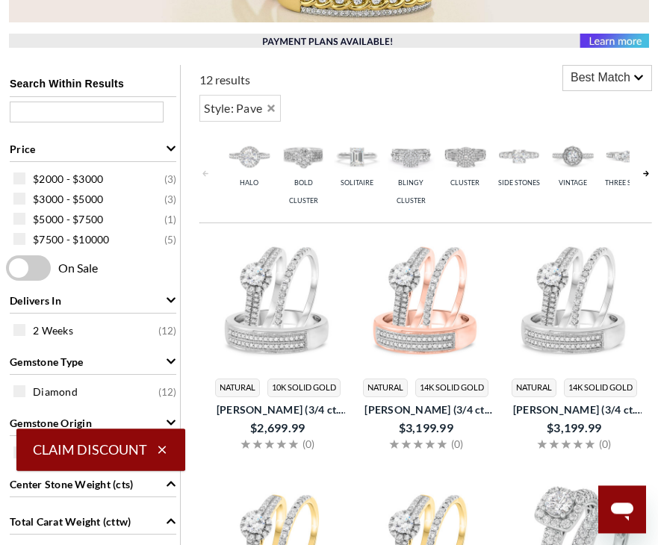
scroll to position [404, 0]
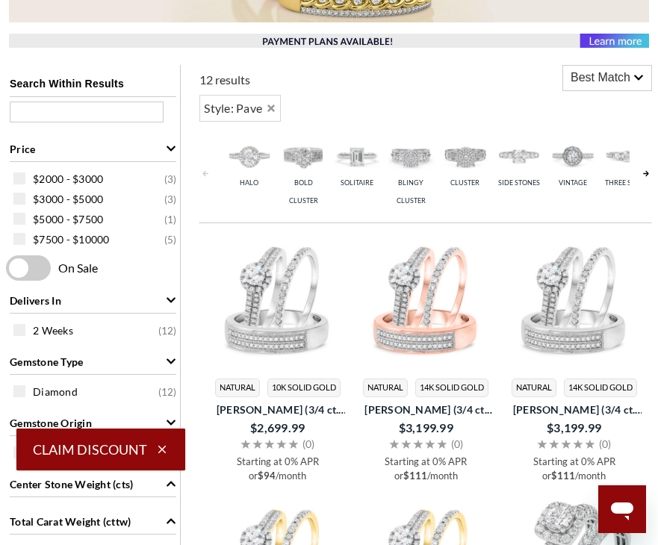
click at [642, 173] on link at bounding box center [646, 174] width 12 height 90
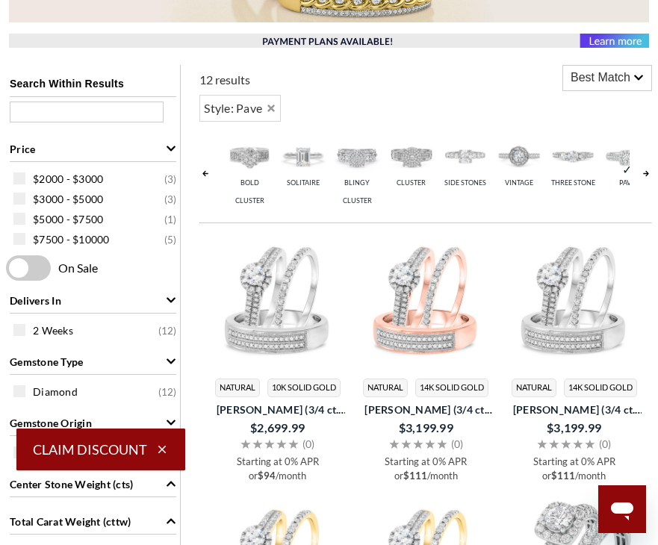
click at [642, 179] on link at bounding box center [646, 174] width 12 height 90
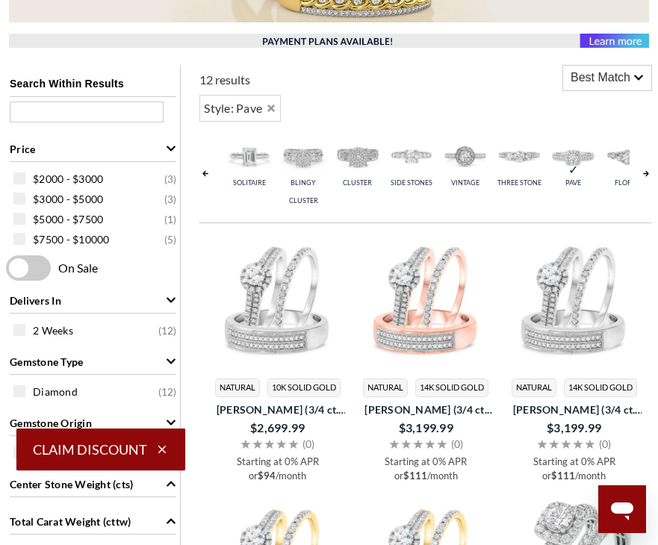
click at [642, 178] on link at bounding box center [646, 174] width 12 height 90
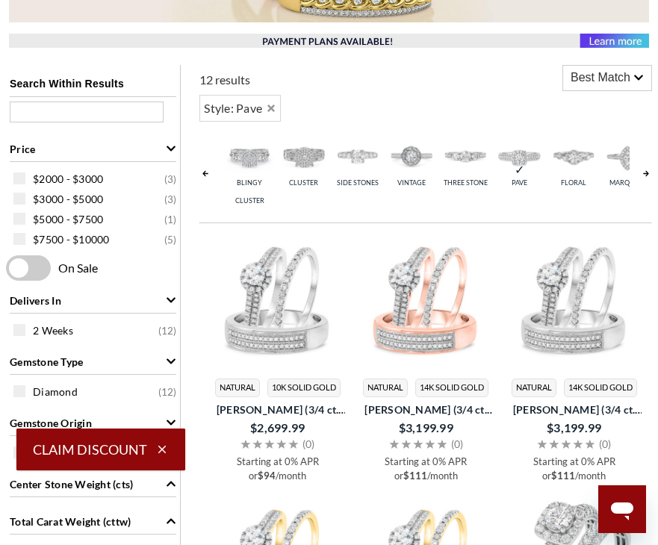
click at [642, 163] on link at bounding box center [646, 174] width 12 height 90
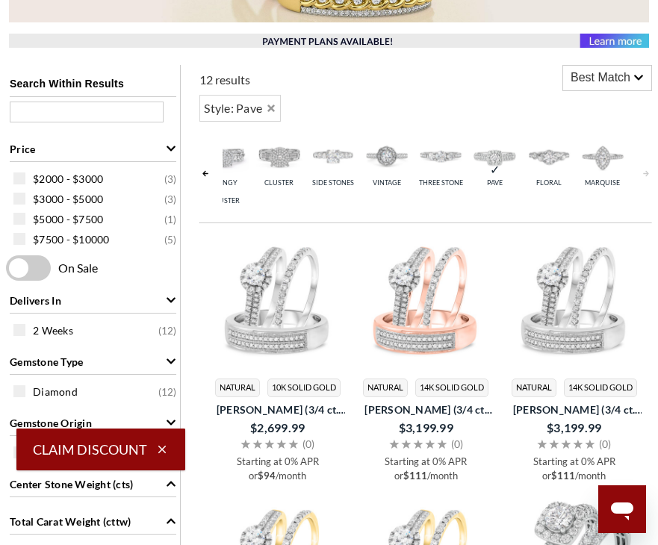
scroll to position [0, 215]
click at [580, 169] on img at bounding box center [603, 156] width 46 height 46
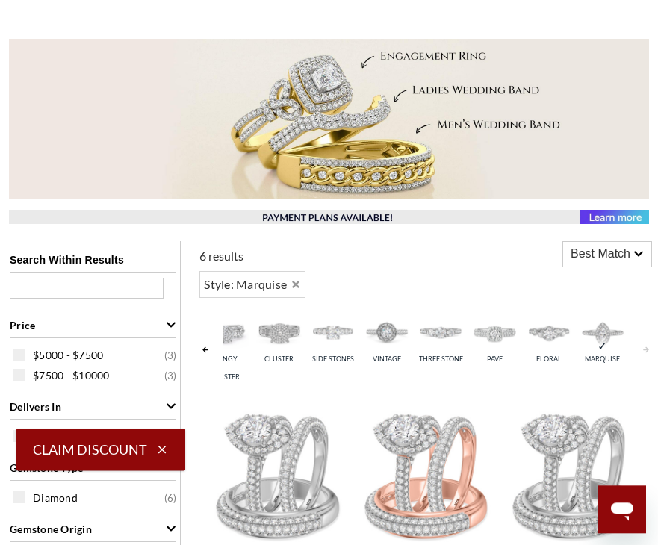
scroll to position [226, 0]
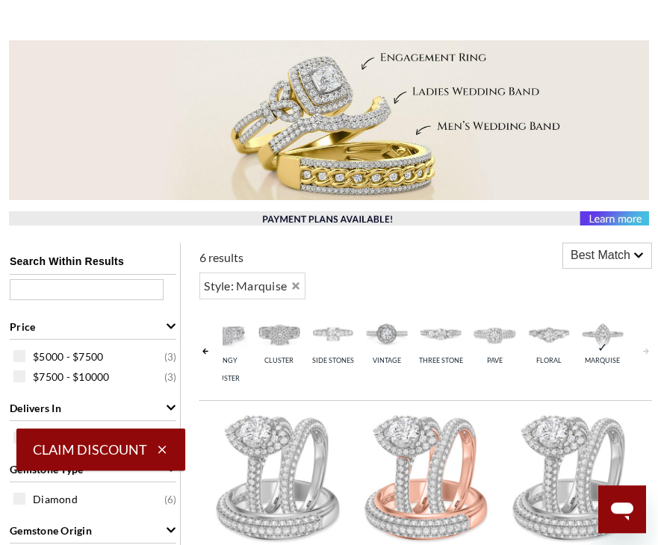
click at [208, 350] on link at bounding box center [205, 352] width 12 height 90
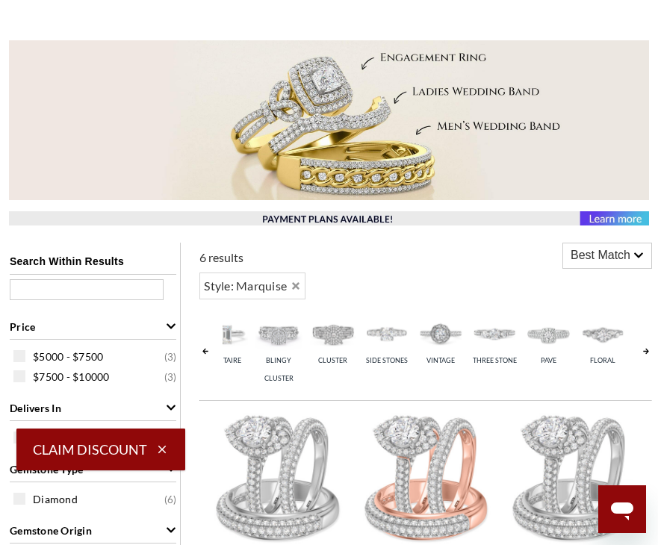
click at [211, 345] on link at bounding box center [205, 352] width 12 height 90
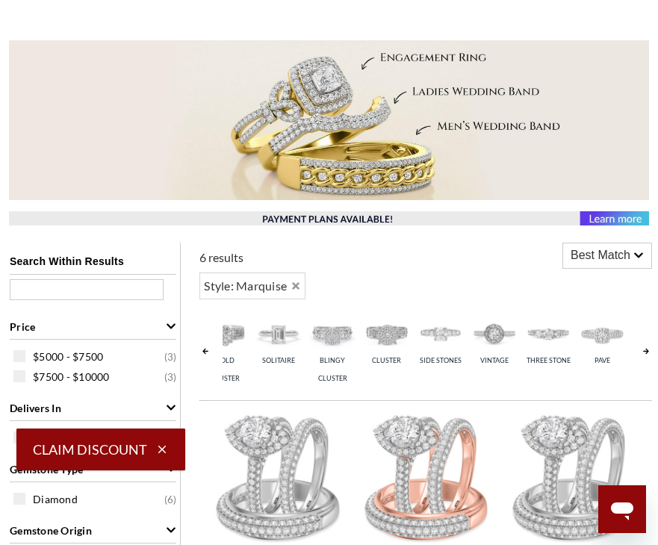
click at [211, 350] on link at bounding box center [205, 352] width 12 height 90
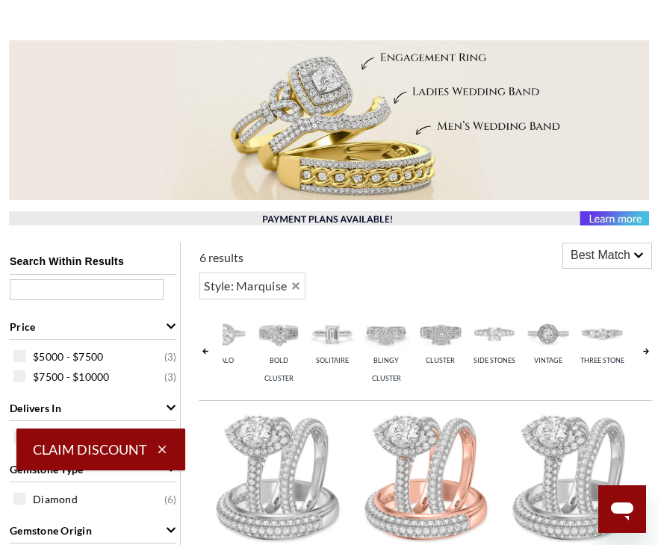
click at [211, 350] on link at bounding box center [205, 352] width 12 height 90
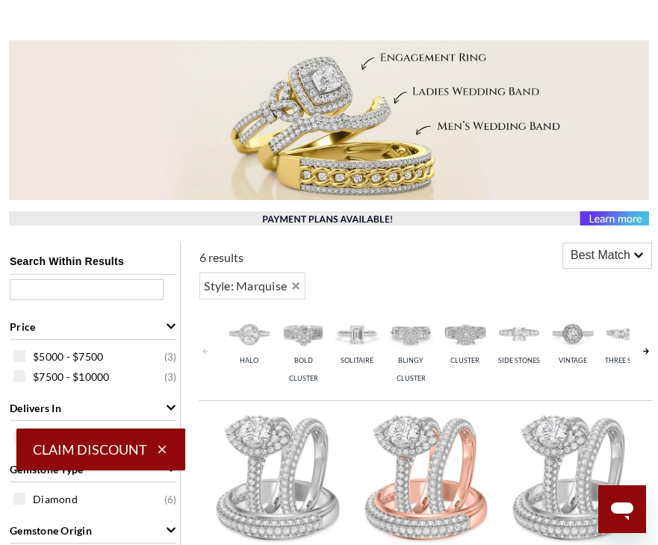
scroll to position [0, -29]
click at [542, 345] on img at bounding box center [519, 334] width 46 height 46
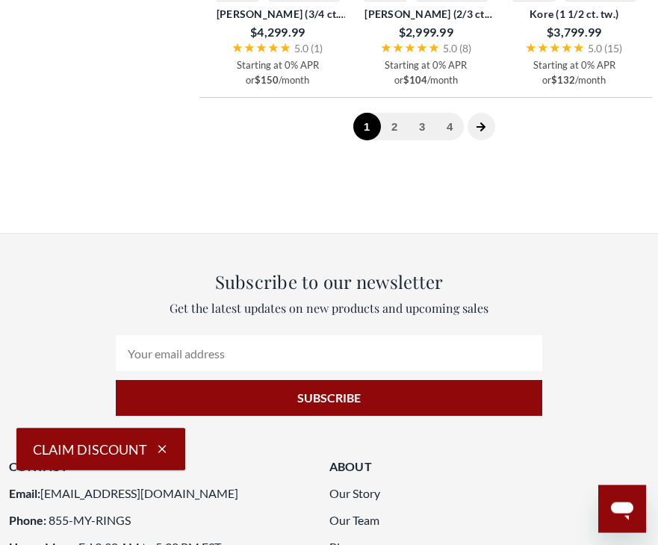
scroll to position [2305, 0]
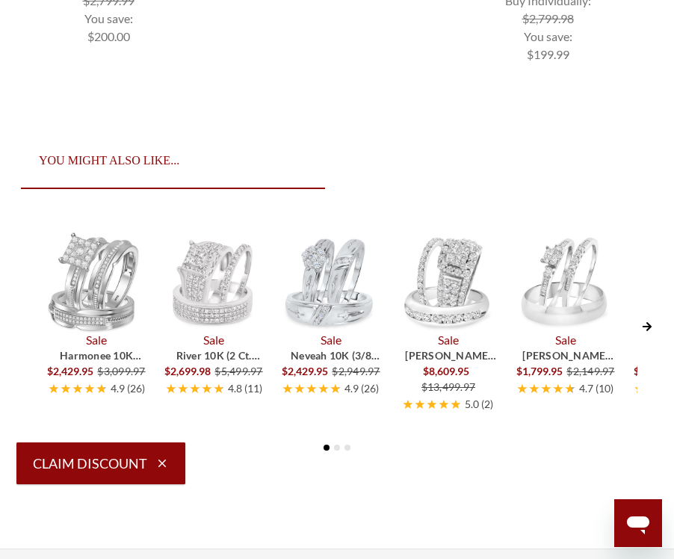
scroll to position [4523, 0]
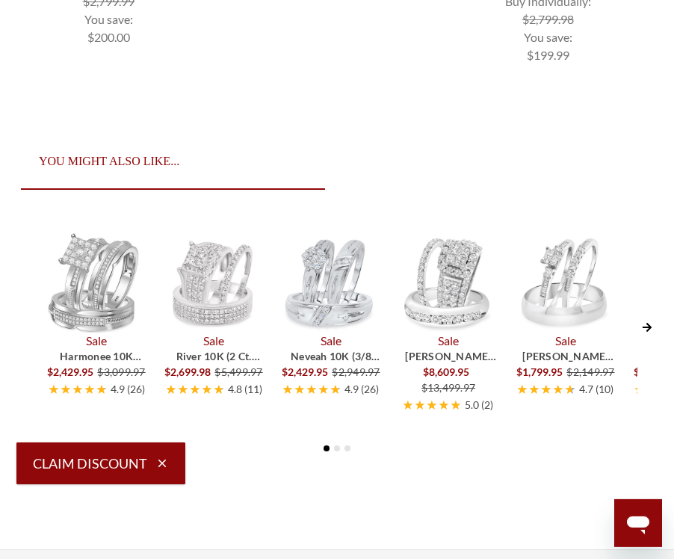
click at [649, 324] on icon "Next Slide" at bounding box center [647, 327] width 9 height 9
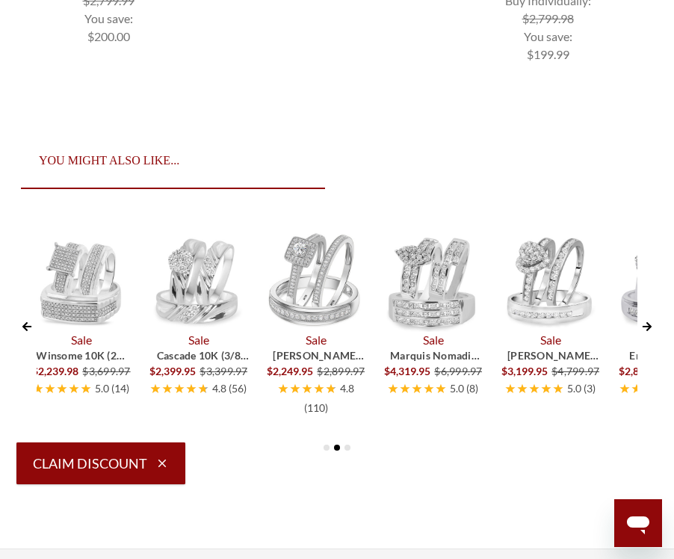
click at [655, 324] on button "Next Slide" at bounding box center [646, 323] width 19 height 29
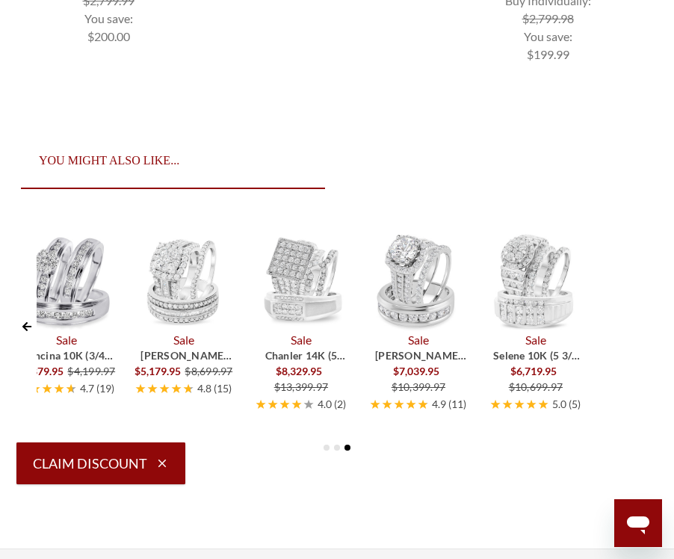
click at [17, 324] on button "Previous Slide" at bounding box center [26, 323] width 19 height 29
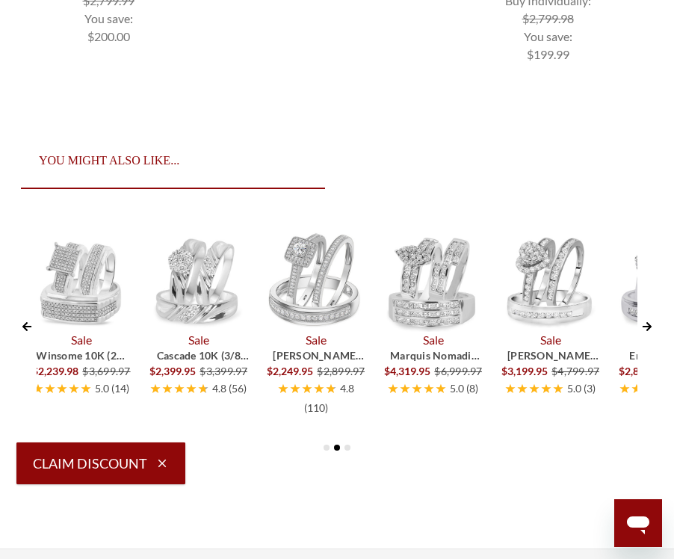
click at [46, 321] on img at bounding box center [80, 281] width 102 height 102
click at [28, 309] on button "Previous Slide" at bounding box center [26, 323] width 19 height 29
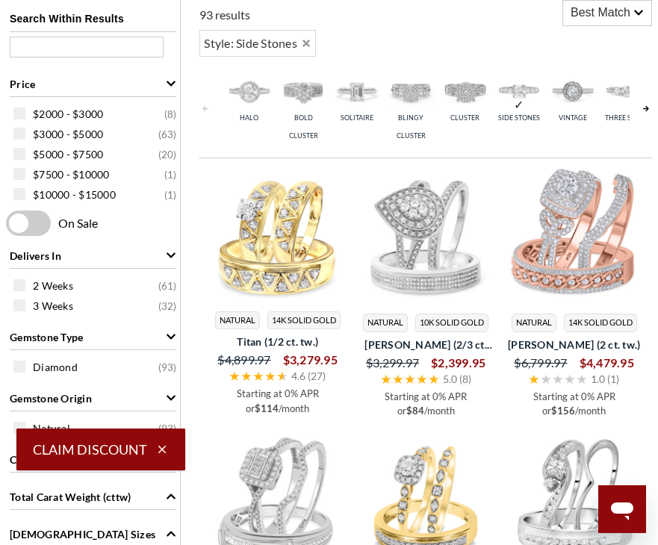
click at [642, 96] on link at bounding box center [646, 109] width 12 height 90
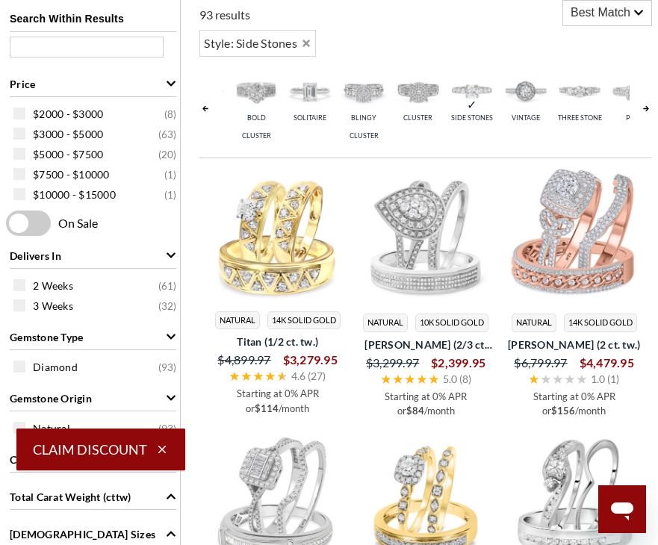
scroll to position [0, 54]
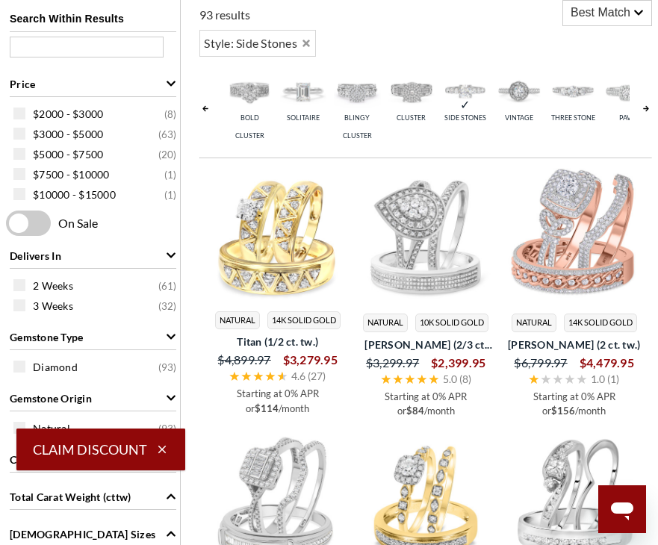
click at [302, 85] on img at bounding box center [303, 91] width 46 height 46
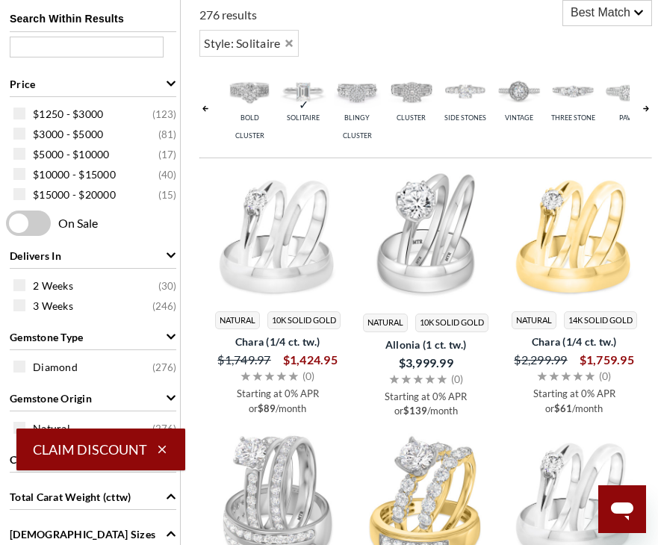
click at [575, 102] on img at bounding box center [573, 91] width 46 height 46
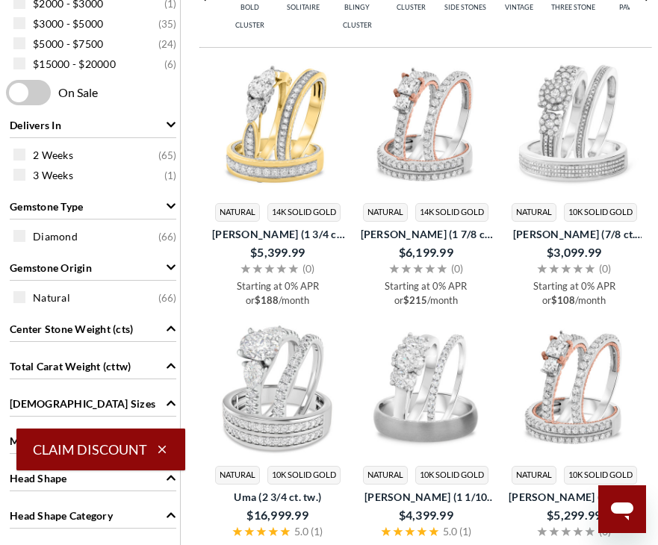
scroll to position [579, 0]
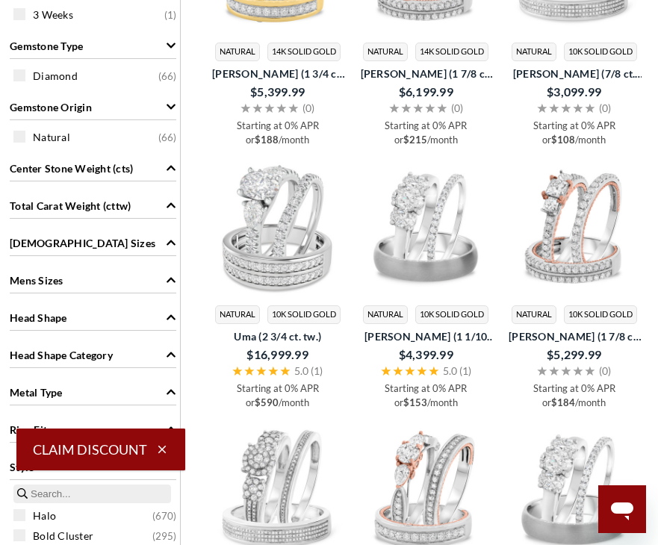
click at [158, 212] on div "Total Carat Weight (cttw)" at bounding box center [93, 205] width 167 height 28
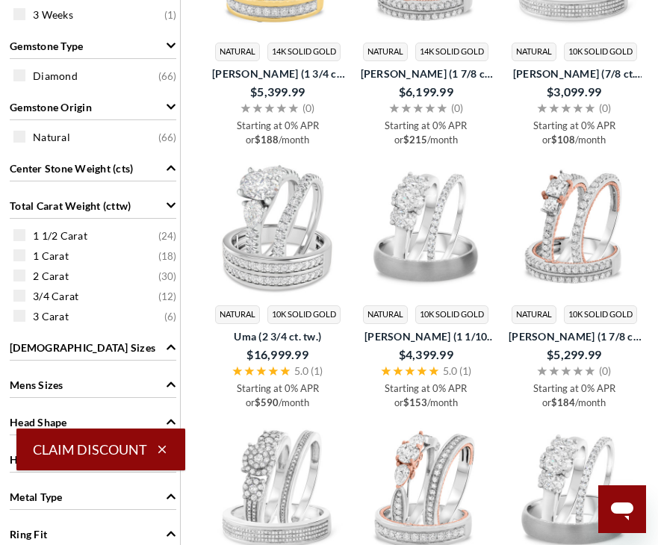
scroll to position [740, 0]
click at [157, 176] on div "Center Stone Weight (cts)" at bounding box center [93, 167] width 167 height 28
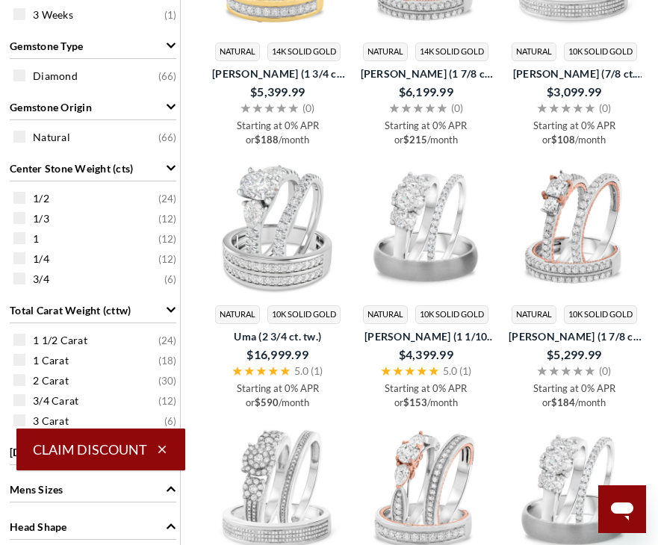
click at [23, 244] on span at bounding box center [19, 238] width 12 height 12
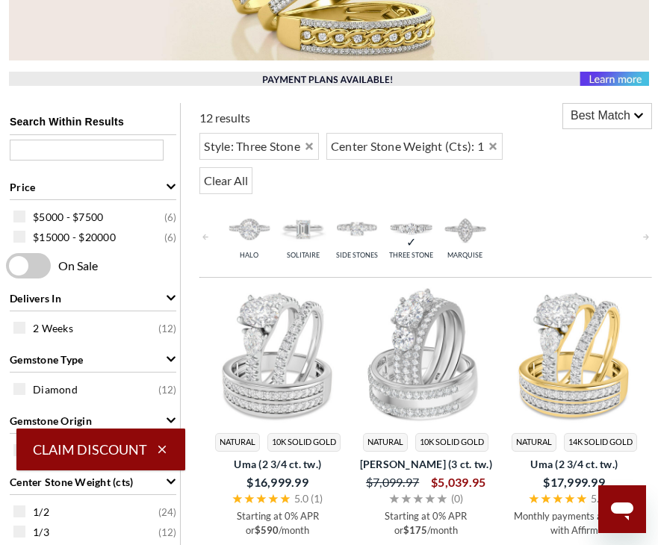
scroll to position [365, 0]
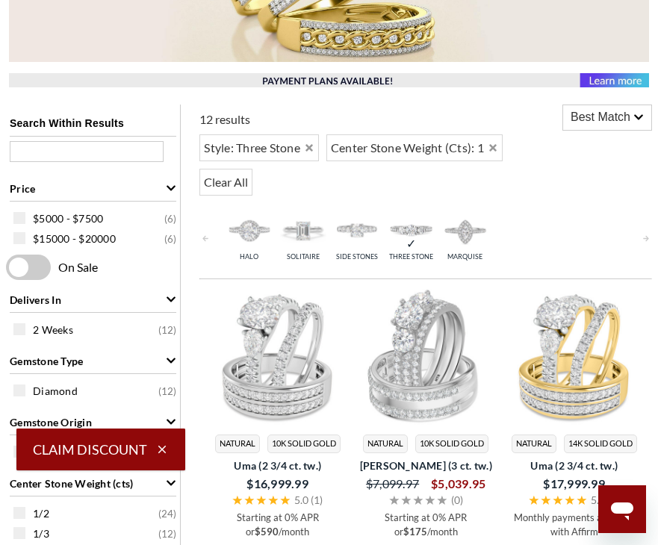
click at [314, 148] on icon "Remove Three Stone" at bounding box center [309, 148] width 10 height 10
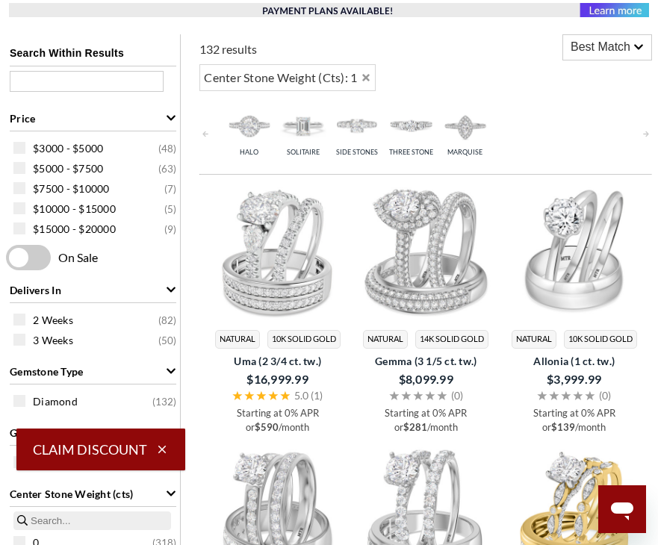
scroll to position [428, 1]
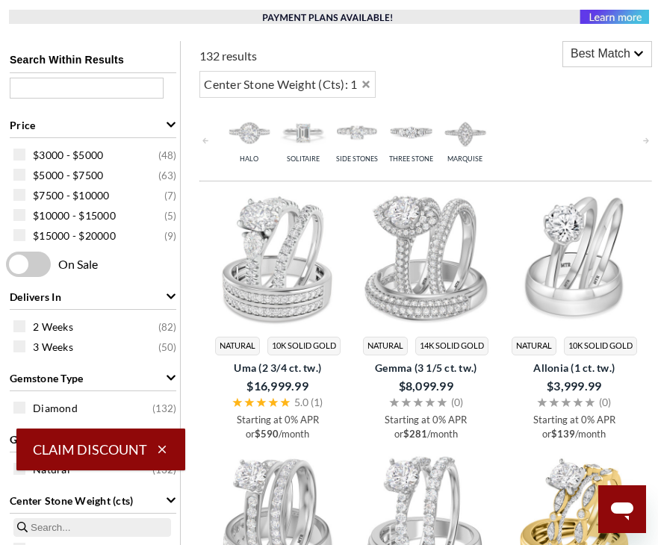
click at [311, 134] on img at bounding box center [303, 132] width 46 height 46
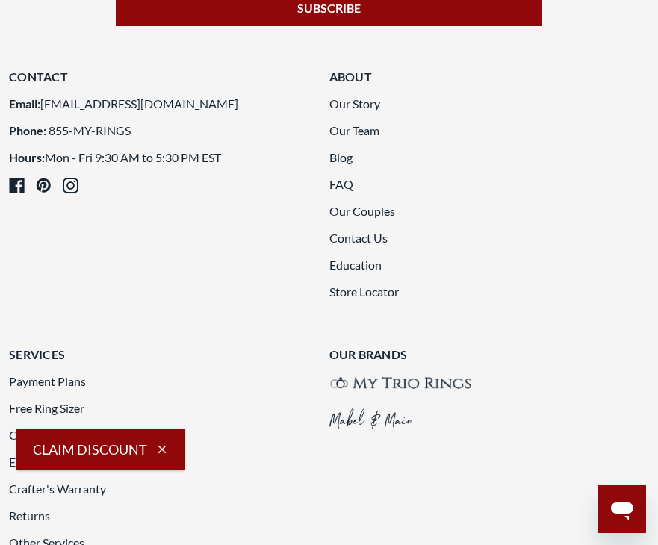
scroll to position [2929, 1]
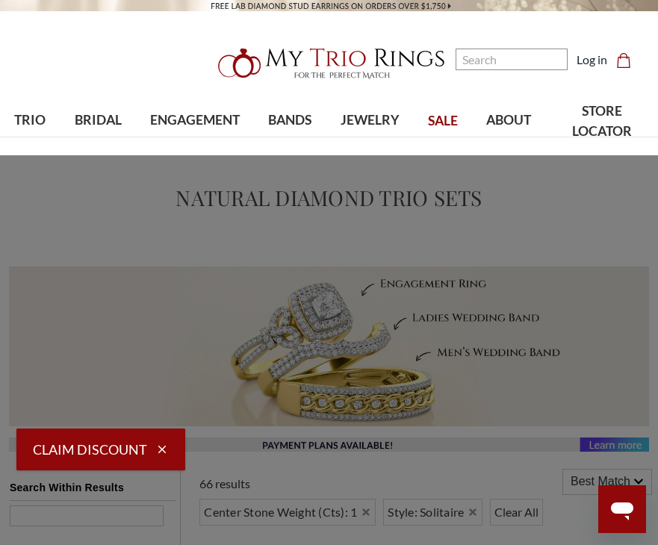
click at [30, 130] on span "TRIO" at bounding box center [29, 120] width 31 height 19
click at [101, 223] on span "Natural Diamonds" at bounding box center [113, 228] width 117 height 18
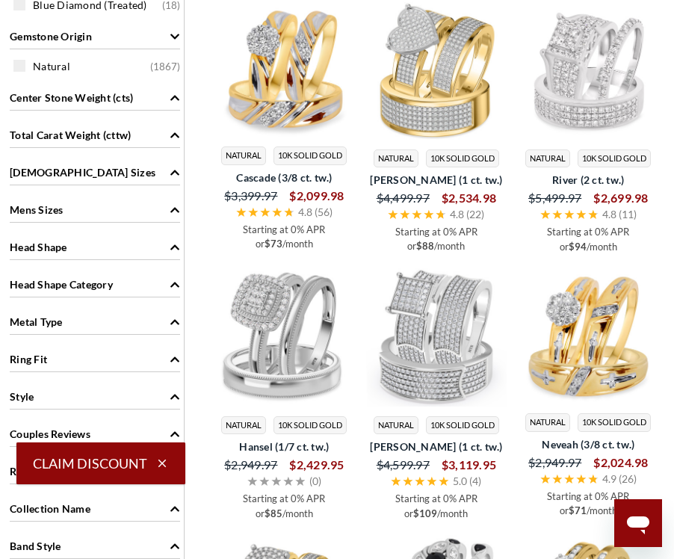
scroll to position [876, 0]
click at [174, 247] on icon "Head Shape" at bounding box center [175, 247] width 10 height 10
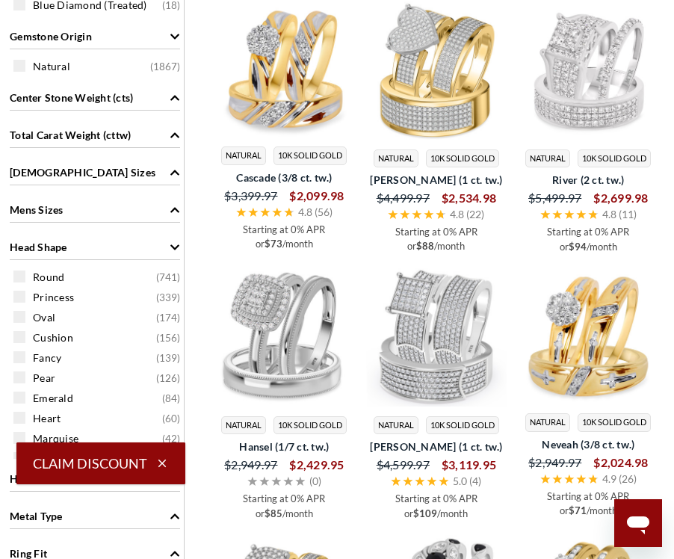
click at [106, 305] on span "Princess ( 339 )" at bounding box center [106, 297] width 147 height 15
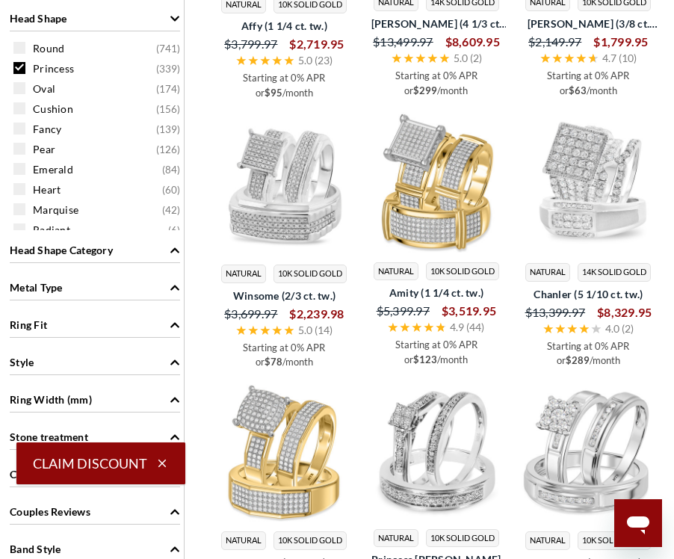
scroll to position [1065, 0]
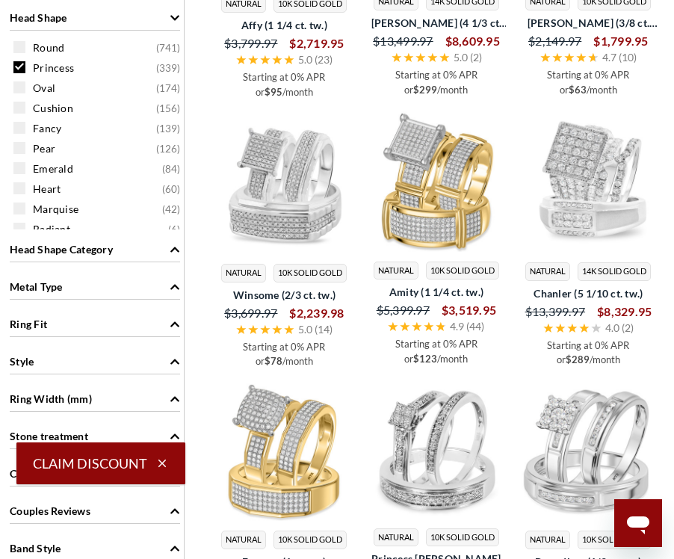
click at [151, 330] on div "Ring Fit" at bounding box center [95, 323] width 170 height 28
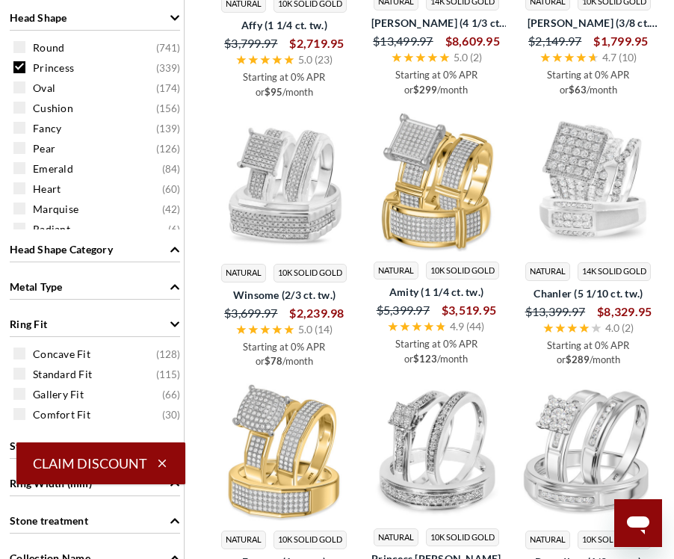
scroll to position [1065, 0]
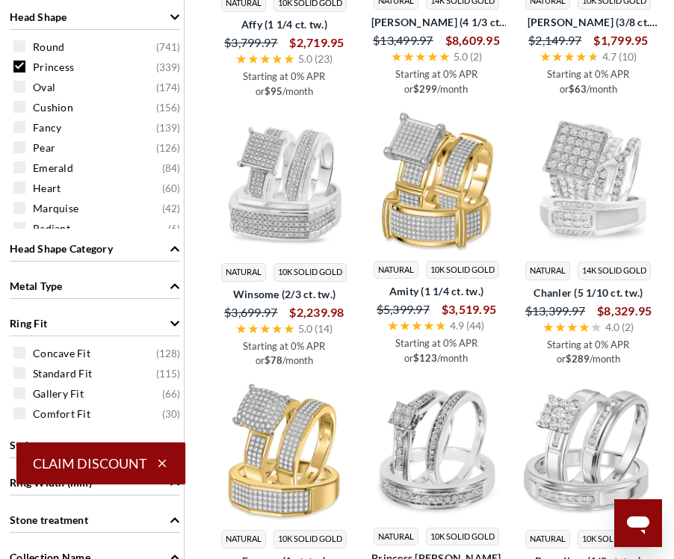
click at [175, 331] on span "Ring Fit" at bounding box center [175, 323] width 10 height 16
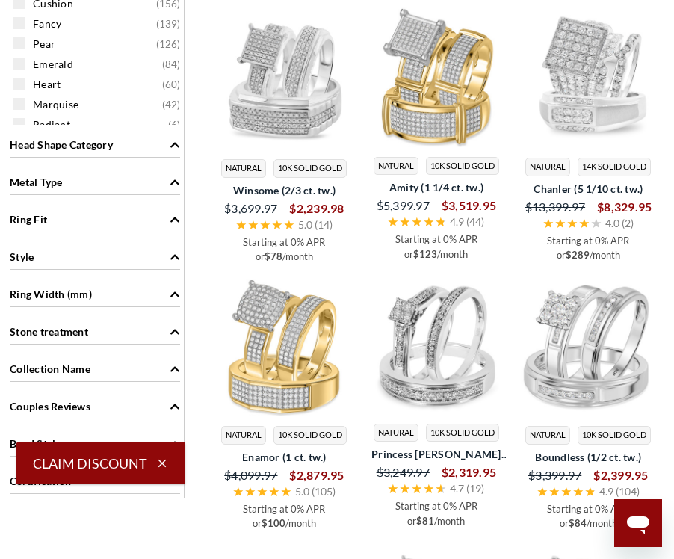
scroll to position [1180, 0]
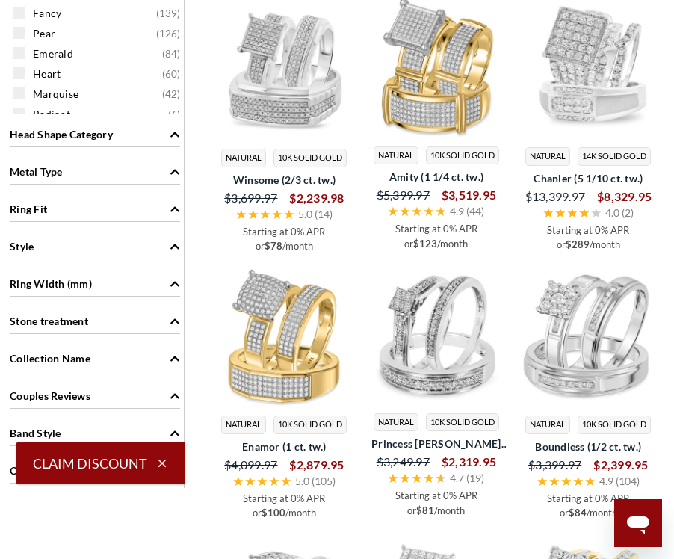
click at [140, 436] on div "Band Style" at bounding box center [95, 432] width 170 height 28
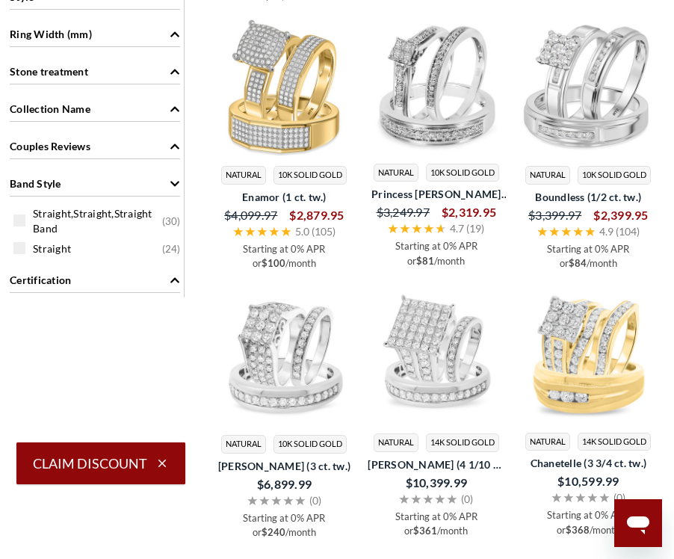
click at [172, 197] on div "Band Style" at bounding box center [95, 182] width 170 height 28
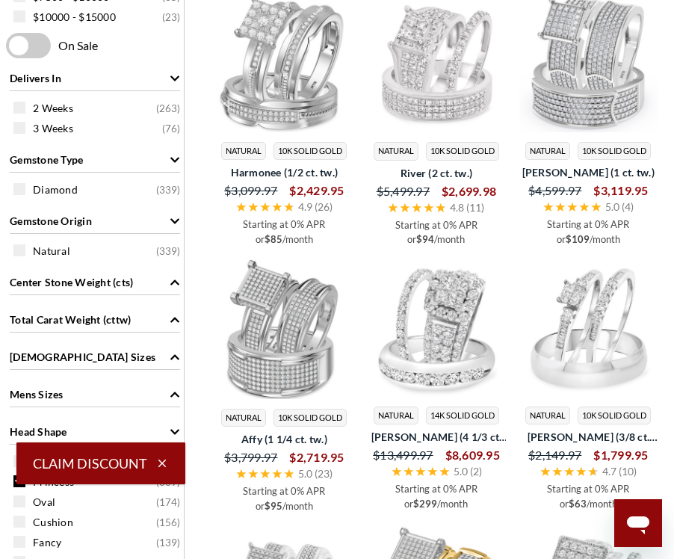
scroll to position [642, 0]
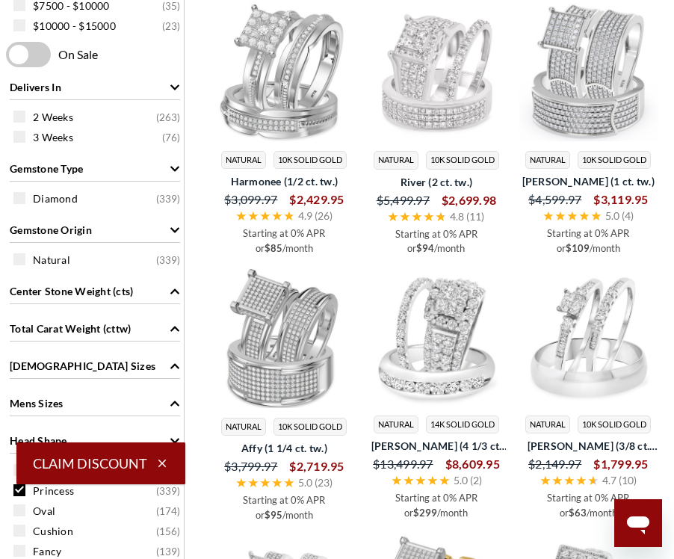
click at [172, 167] on span "Gemstone Type" at bounding box center [175, 169] width 10 height 16
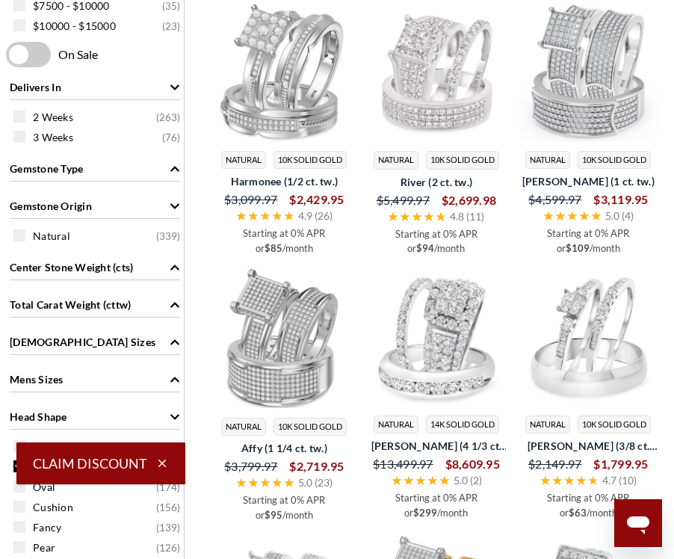
scroll to position [640, 0]
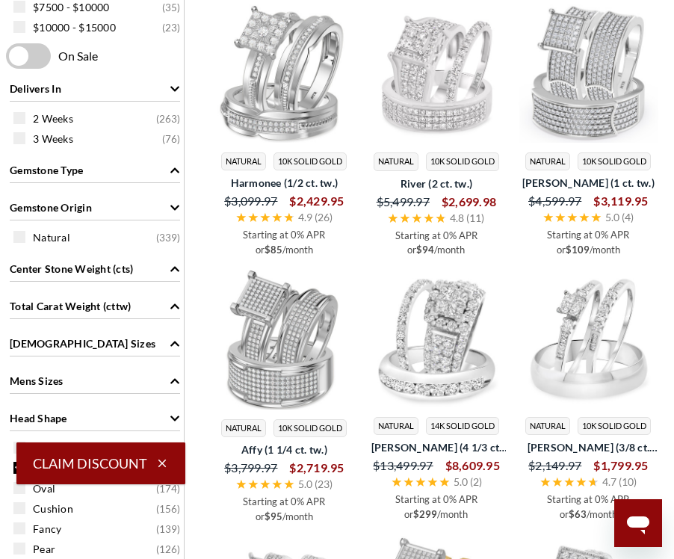
click at [162, 183] on div "Gemstone Type" at bounding box center [95, 169] width 170 height 28
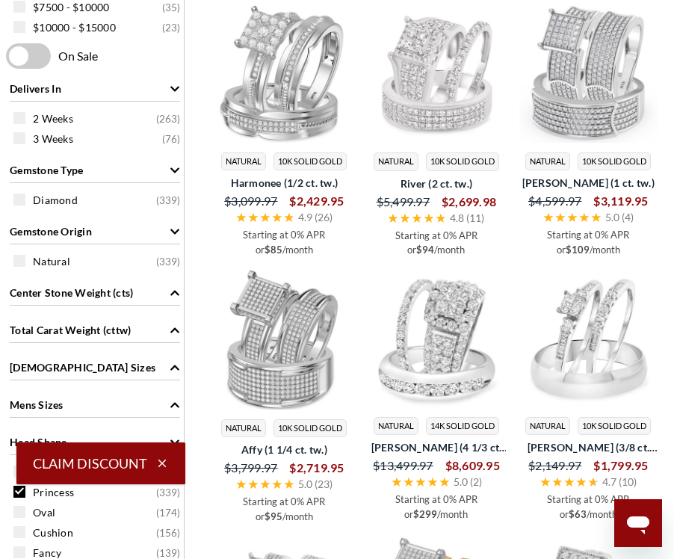
click at [173, 237] on icon "Gemstone Origin" at bounding box center [175, 231] width 10 height 10
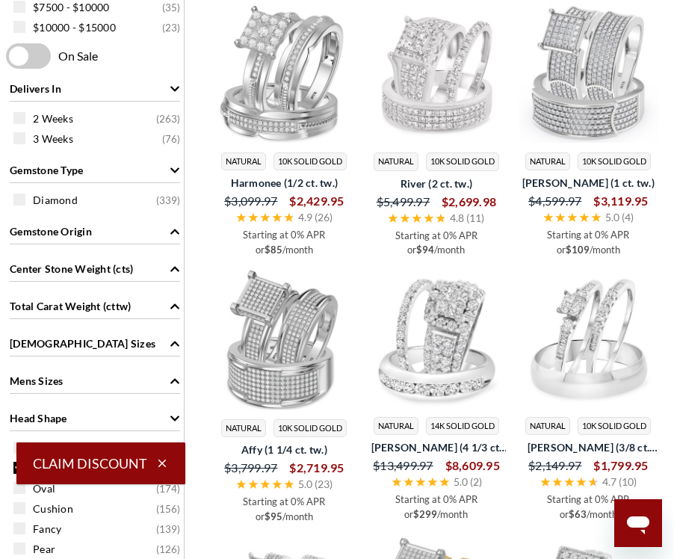
click at [170, 229] on span "Gemstone Origin" at bounding box center [175, 231] width 10 height 16
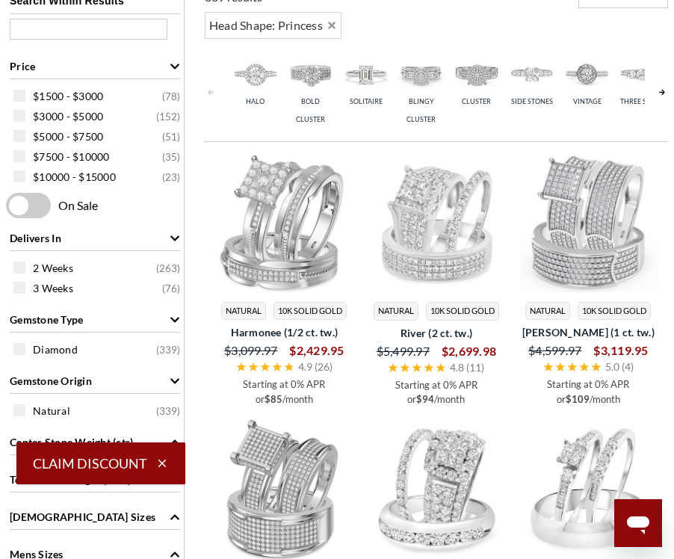
scroll to position [490, 0]
click at [28, 143] on div "$5000 - $7500 ( 51 )" at bounding box center [98, 137] width 170 height 16
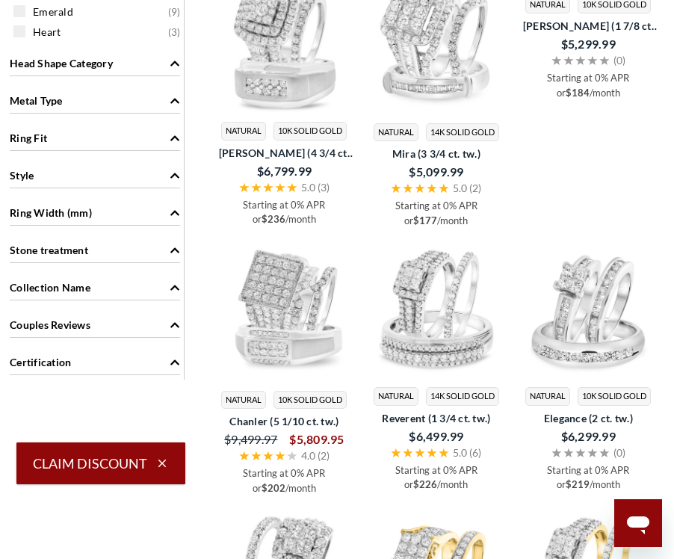
scroll to position [1233, 0]
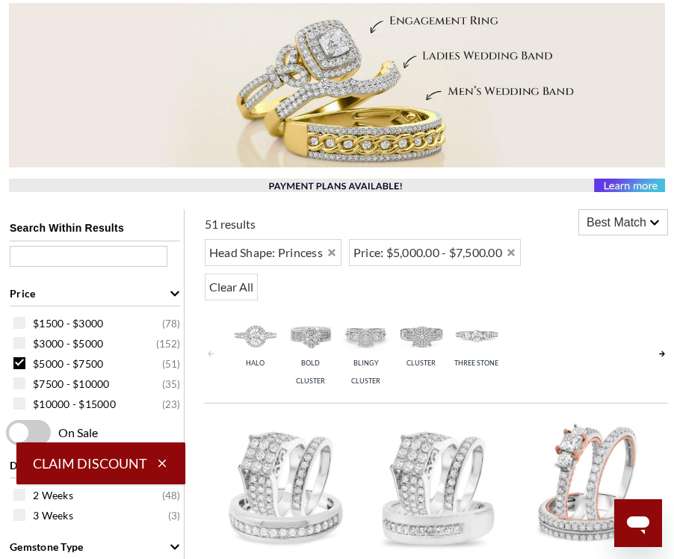
click at [327, 256] on icon "Remove Princess" at bounding box center [332, 252] width 10 height 10
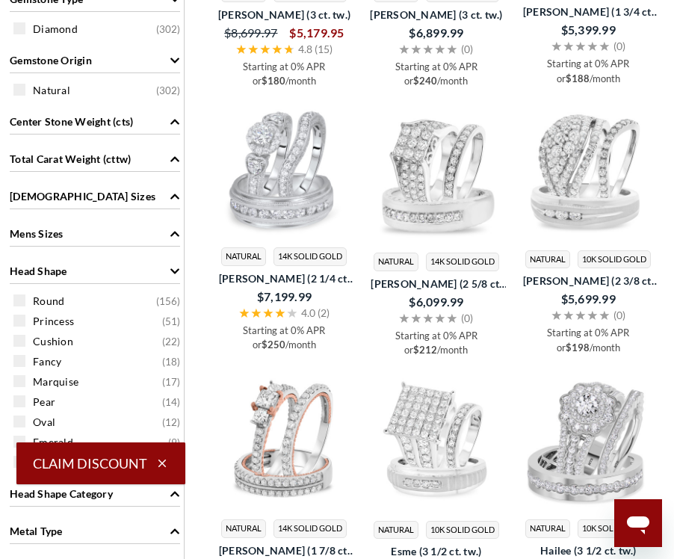
scroll to position [881, 0]
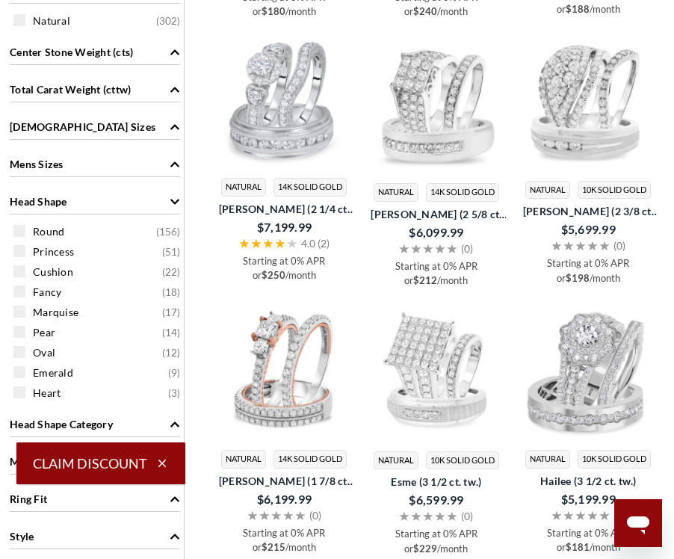
click at [29, 335] on div "Pear ( 14 )" at bounding box center [98, 332] width 170 height 16
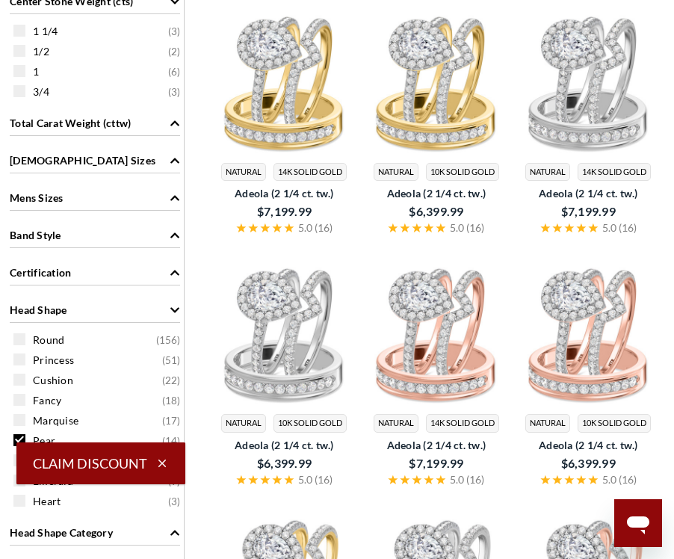
scroll to position [901, 0]
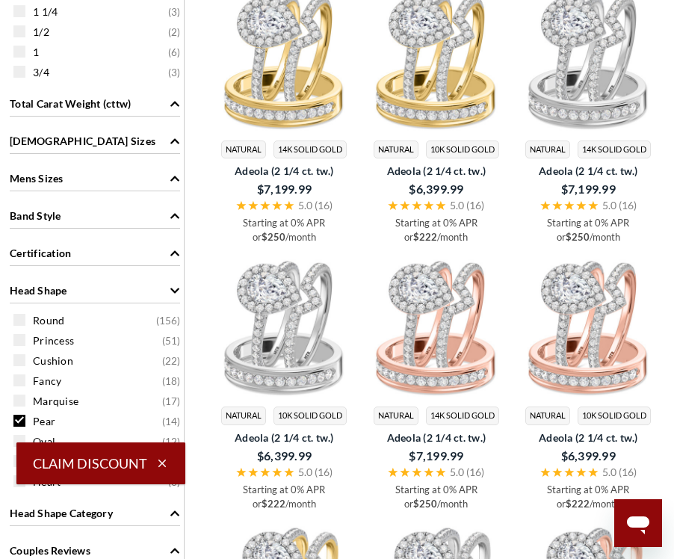
click at [22, 364] on span at bounding box center [19, 360] width 12 height 12
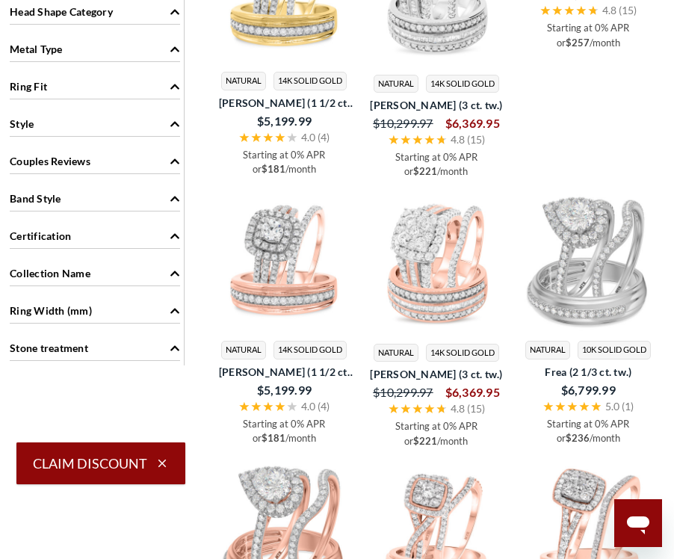
scroll to position [1186, 0]
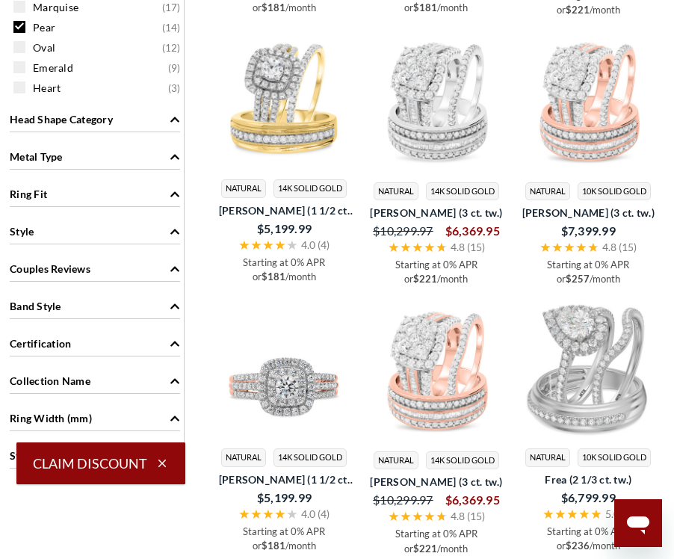
click at [299, 347] on img at bounding box center [284, 369] width 140 height 140
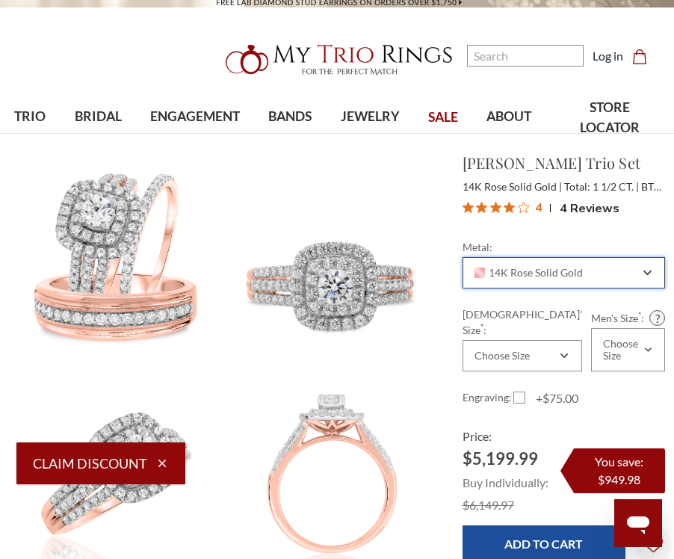
click at [567, 273] on span "14K Rose Solid Gold" at bounding box center [528, 273] width 109 height 12
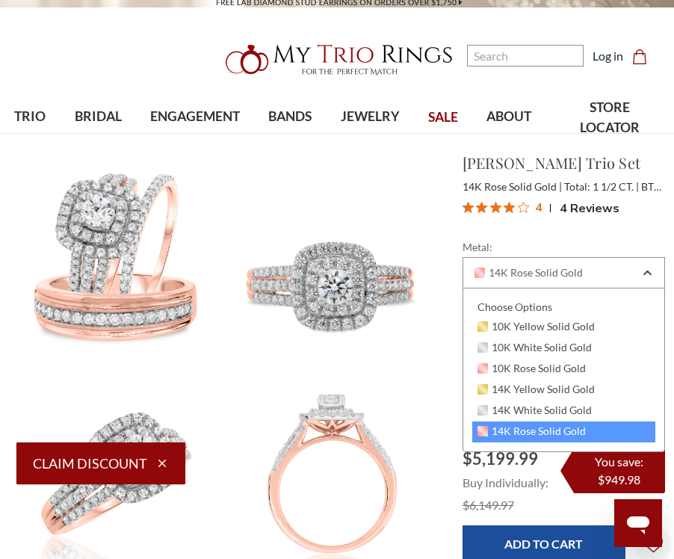
click at [529, 356] on div "10K White Solid Gold" at bounding box center [563, 348] width 183 height 21
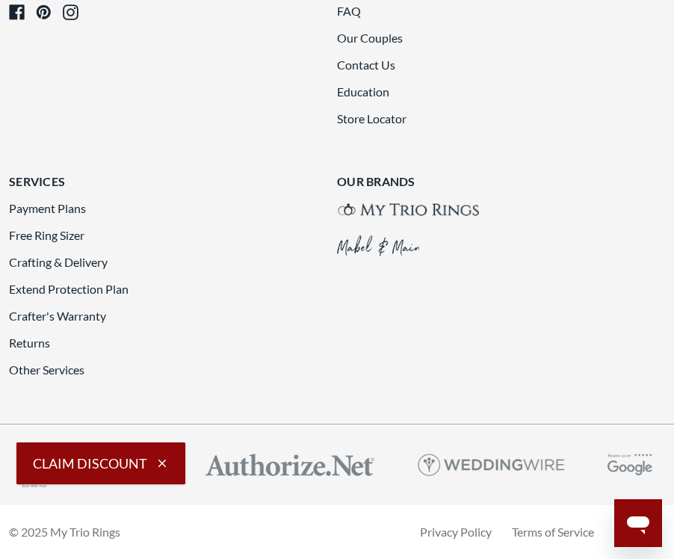
scroll to position [2330, 0]
